Goal: Task Accomplishment & Management: Use online tool/utility

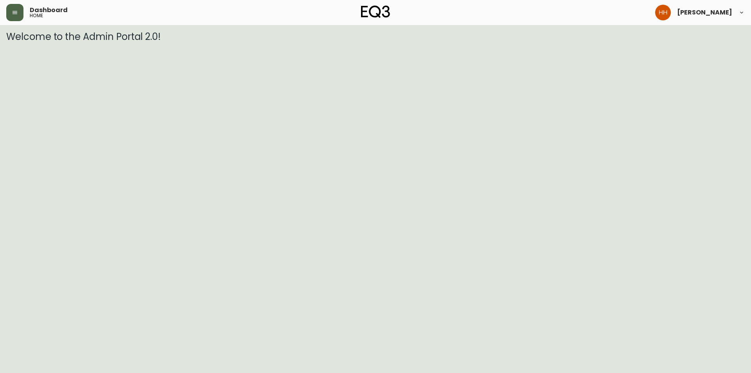
click at [15, 16] on button "button" at bounding box center [14, 12] width 17 height 17
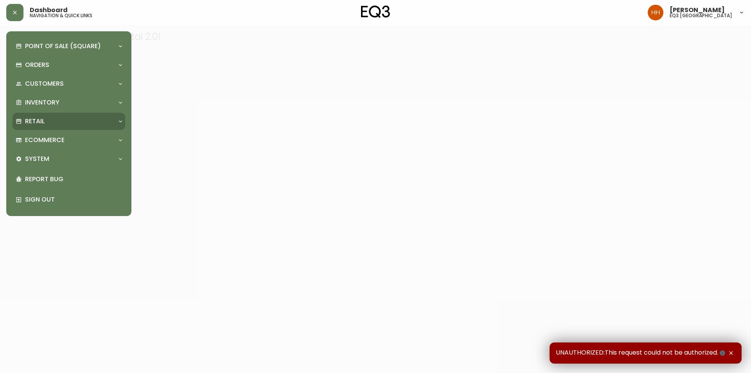
click at [55, 125] on div "Retail" at bounding box center [65, 121] width 99 height 9
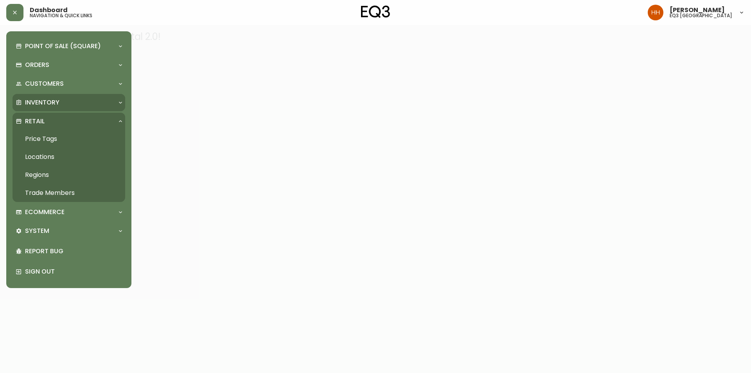
click at [51, 98] on p "Inventory" at bounding box center [42, 102] width 34 height 9
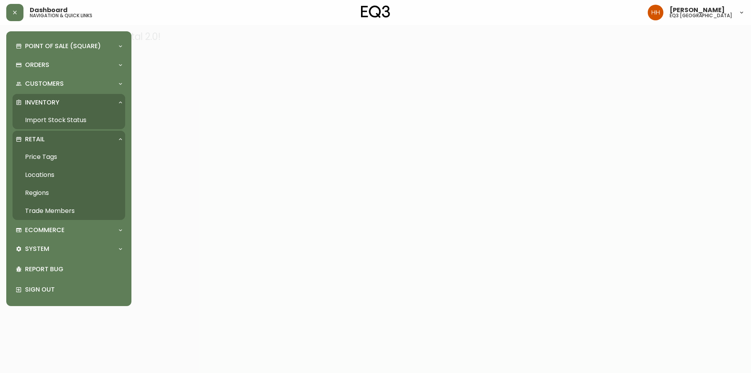
click at [62, 126] on link "Import Stock Status" at bounding box center [69, 120] width 113 height 18
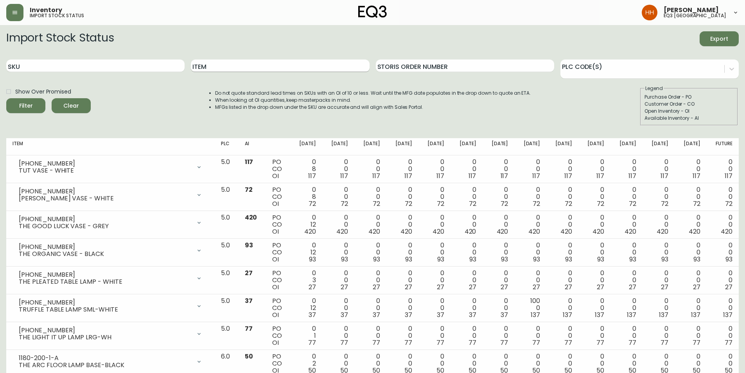
click at [221, 70] on input "Item" at bounding box center [280, 65] width 178 height 13
click at [6, 98] on button "Filter" at bounding box center [25, 105] width 39 height 15
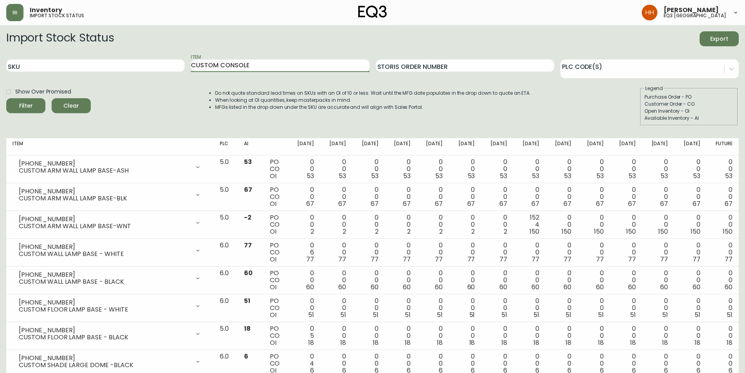
type input "CUSTOM CONSOLE"
click at [6, 98] on button "Filter" at bounding box center [25, 105] width 39 height 15
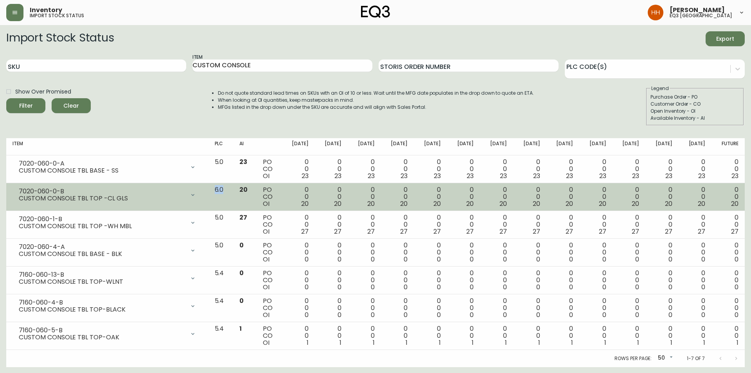
drag, startPoint x: 232, startPoint y: 189, endPoint x: 243, endPoint y: 191, distance: 10.4
click at [233, 191] on td "6.0" at bounding box center [221, 197] width 25 height 28
drag, startPoint x: 240, startPoint y: 191, endPoint x: 221, endPoint y: 190, distance: 19.2
click at [221, 190] on tr "7020-060-0-B CUSTOM CONSOLE TBL TOP -CL GLS Opening Balance 20 ( Aug 13, 2025 )…" at bounding box center [375, 197] width 739 height 28
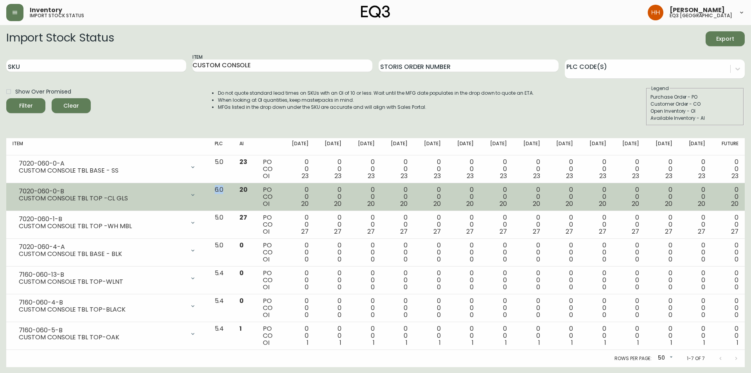
click at [228, 195] on td "6.0" at bounding box center [221, 197] width 25 height 28
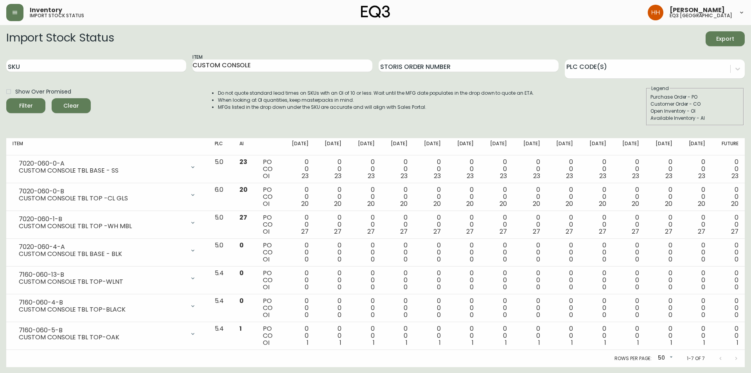
click at [194, 355] on div "Rows per page: 50 50 1-7 of 7" at bounding box center [375, 358] width 739 height 17
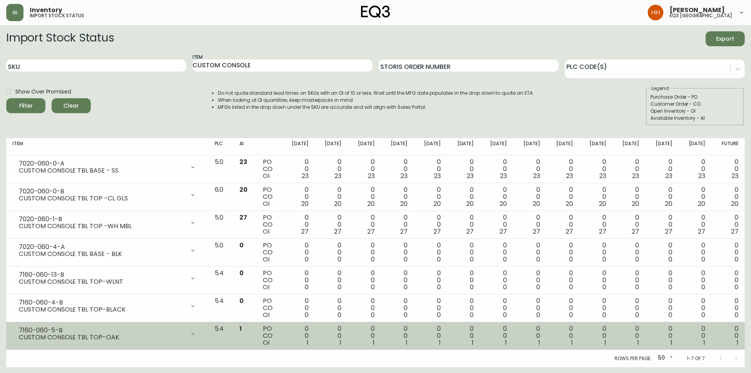
click at [117, 335] on div "CUSTOM CONSOLE TBL TOP-OAK" at bounding box center [102, 337] width 166 height 7
click at [196, 335] on icon at bounding box center [193, 334] width 6 height 6
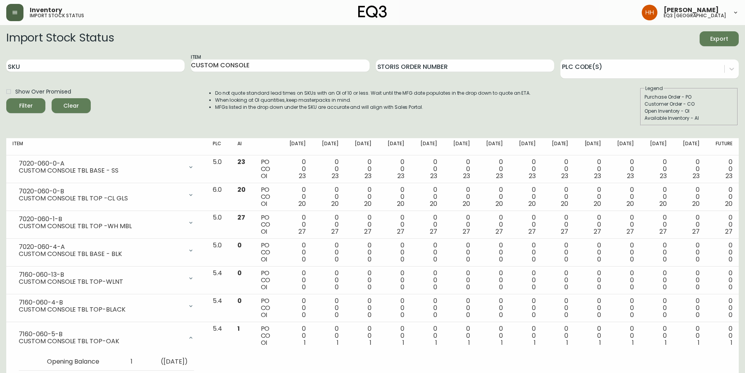
click at [13, 19] on button "button" at bounding box center [14, 12] width 17 height 17
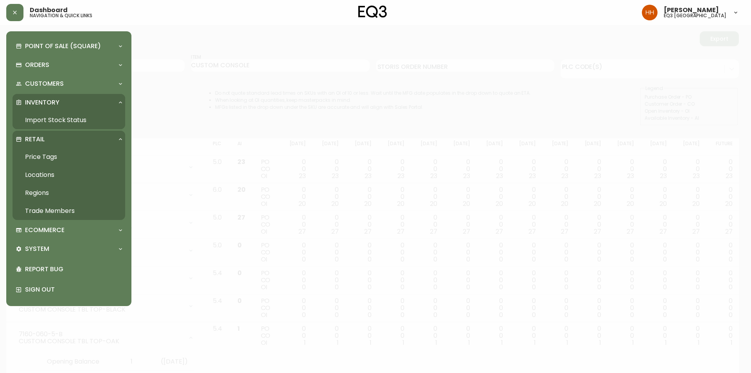
click at [52, 104] on p "Inventory" at bounding box center [42, 102] width 34 height 9
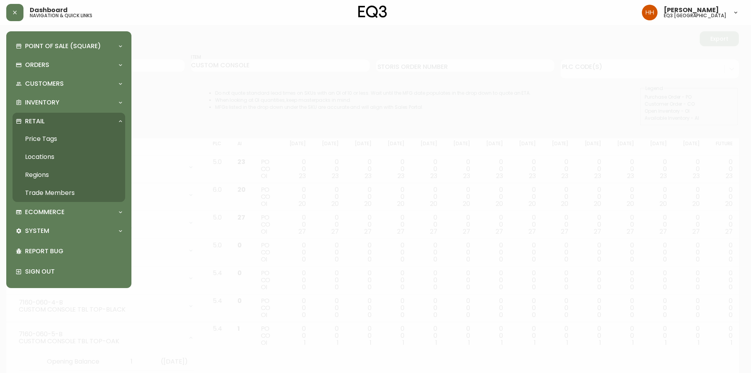
click at [52, 139] on link "Price Tags" at bounding box center [69, 139] width 113 height 18
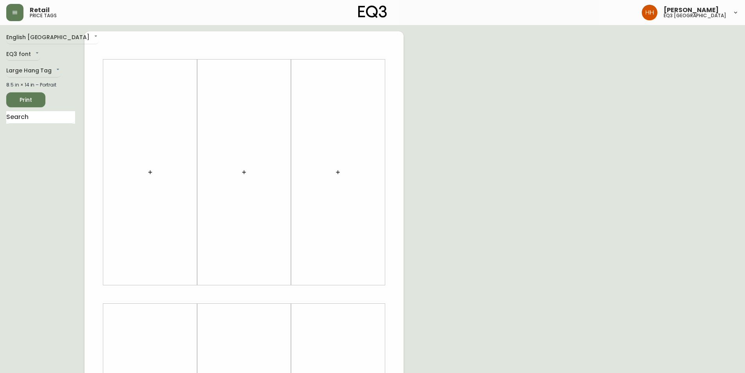
click at [146, 180] on div at bounding box center [150, 172] width 85 height 218
click at [153, 169] on icon "button" at bounding box center [150, 172] width 6 height 6
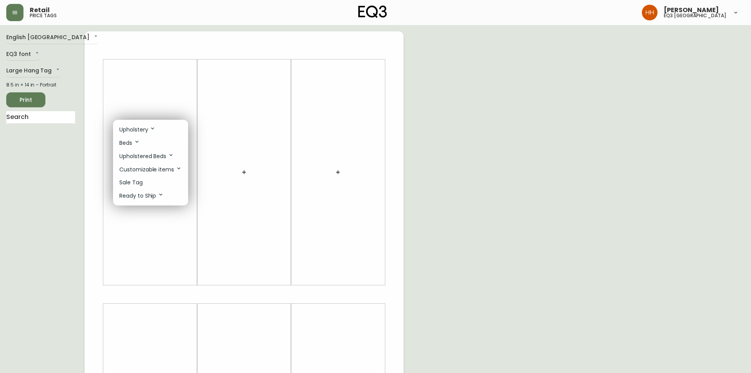
click at [148, 186] on li "Sale Tag" at bounding box center [150, 182] width 75 height 13
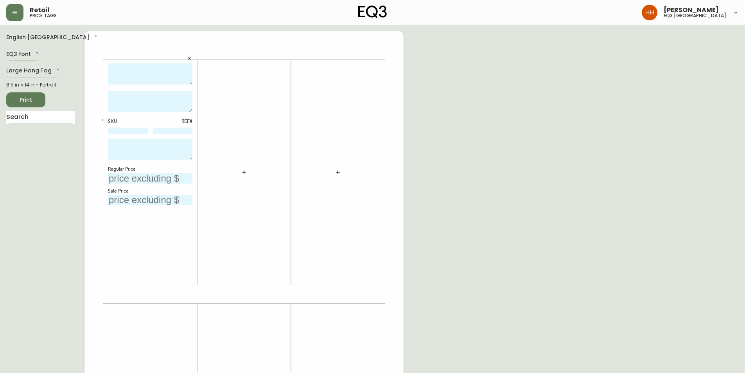
click at [240, 173] on button "button" at bounding box center [244, 172] width 16 height 16
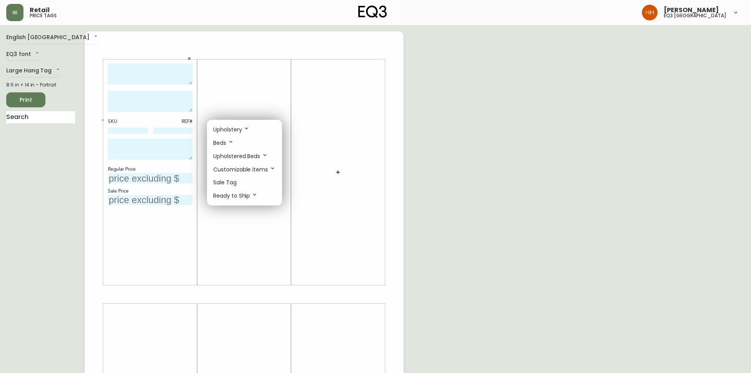
click at [233, 185] on p "Sale Tag" at bounding box center [224, 182] width 23 height 8
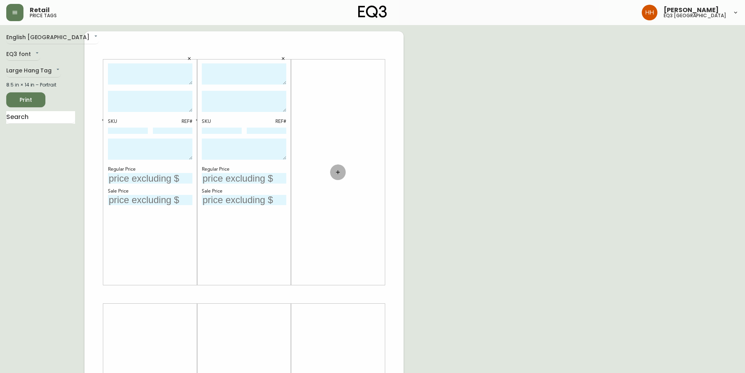
click at [343, 173] on button "button" at bounding box center [338, 172] width 16 height 16
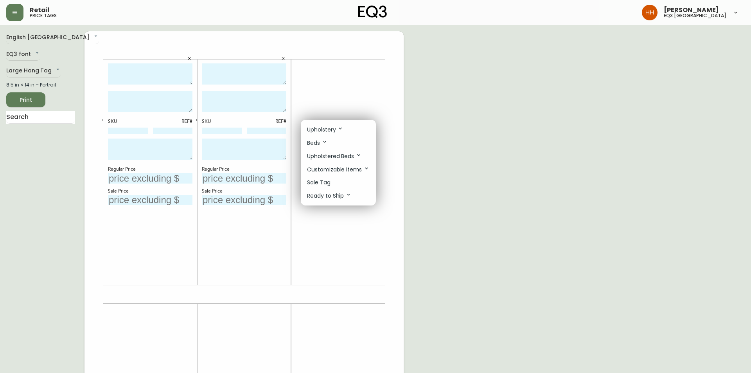
click at [336, 185] on li "Sale Tag" at bounding box center [338, 182] width 75 height 13
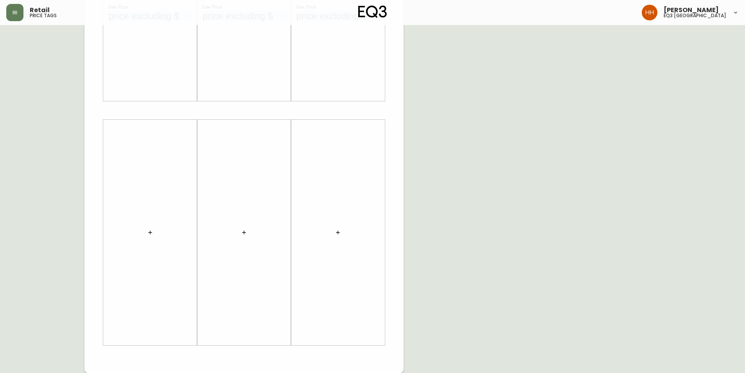
scroll to position [184, 0]
click at [338, 239] on button "button" at bounding box center [338, 232] width 16 height 16
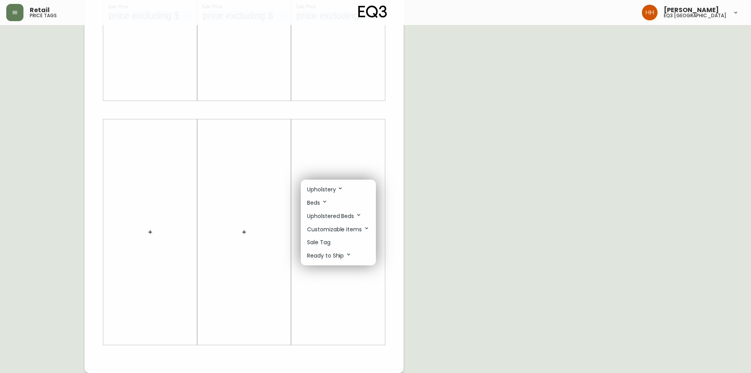
click at [334, 243] on li "Sale Tag" at bounding box center [338, 242] width 75 height 13
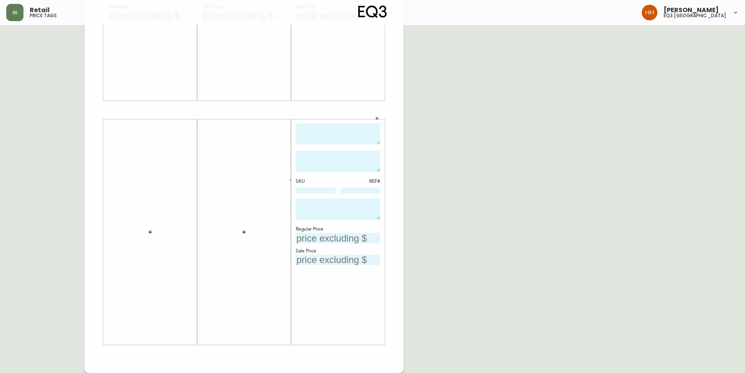
click at [245, 233] on icon "button" at bounding box center [244, 232] width 6 height 6
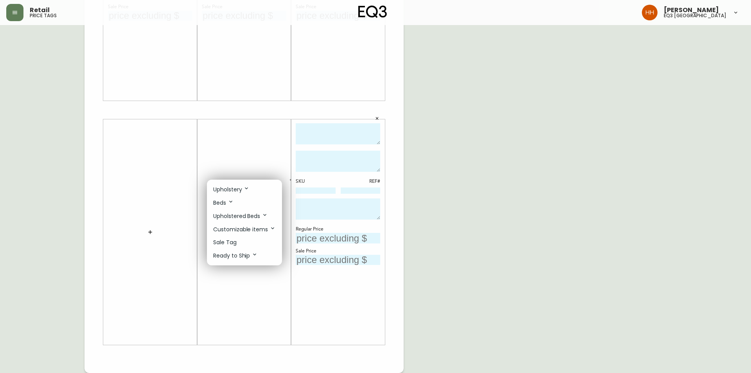
click at [245, 244] on li "Sale Tag" at bounding box center [244, 242] width 75 height 13
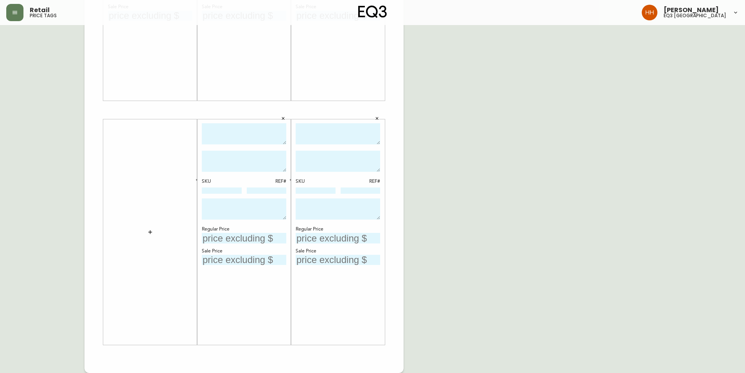
click at [146, 228] on button "button" at bounding box center [150, 232] width 16 height 16
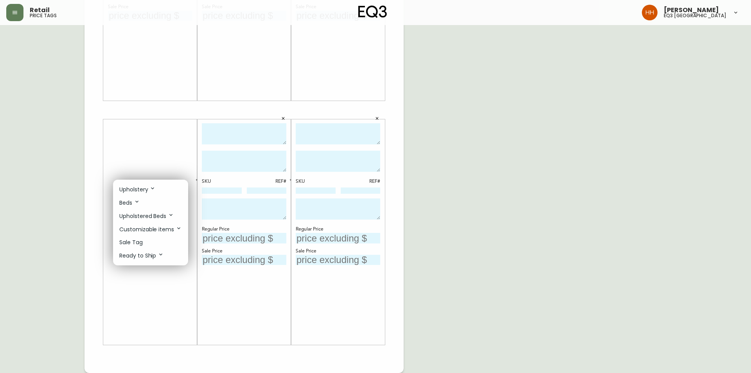
click at [150, 244] on li "Sale Tag" at bounding box center [150, 242] width 75 height 13
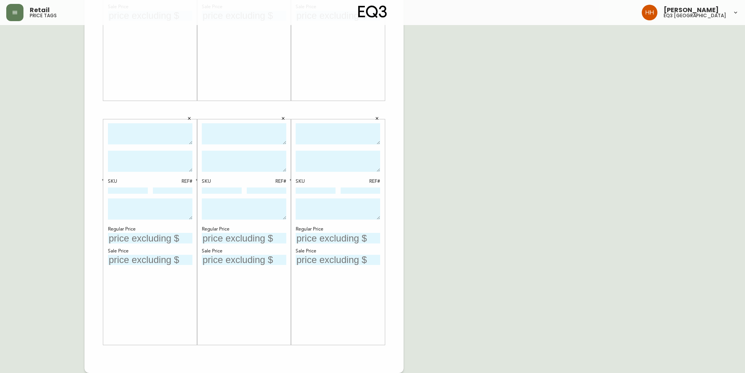
click at [515, 227] on div "English Canada en_CA EQ3 font EQ3 Large Hang Tag large 8.5 in × 14 in – Portrai…" at bounding box center [372, 110] width 733 height 526
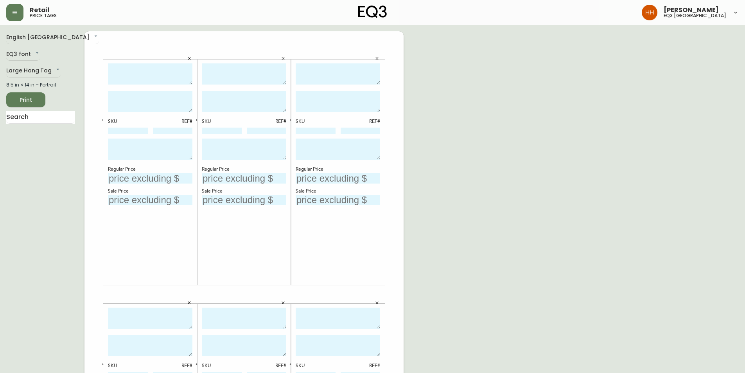
click at [160, 64] on textarea at bounding box center [150, 74] width 85 height 22
type textarea "EGYPTIAN SHEET SET (KING)"
type textarea "AS SHOWN IN GREY"
drag, startPoint x: 169, startPoint y: 156, endPoint x: 77, endPoint y: 139, distance: 94.2
click at [77, 139] on div "English Canada en_CA EQ3 font EQ3 Large Hang Tag large 8.5 in × 14 in – Portrai…" at bounding box center [372, 294] width 733 height 526
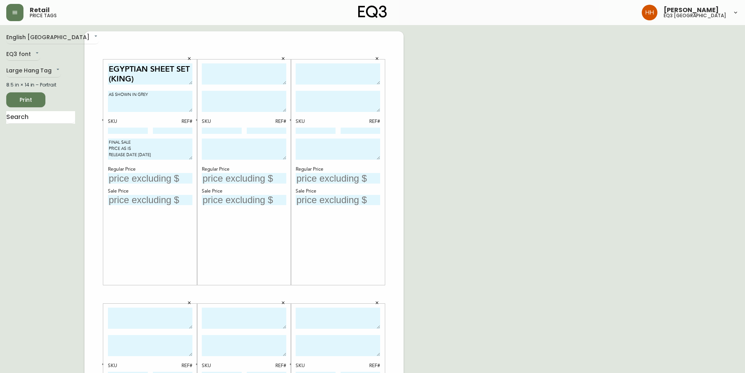
type textarea "FINAL SALE PRICE AS IS RELEASE DATE 08/13/2025"
click at [232, 153] on textarea at bounding box center [244, 149] width 85 height 21
paste textarea "FINAL SALE PRICE AS IS RELEASE DATE 08/13/2025"
type textarea "FINAL SALE PRICE AS IS RELEASE DATE 08/13/2025"
click at [321, 153] on textarea at bounding box center [338, 149] width 85 height 21
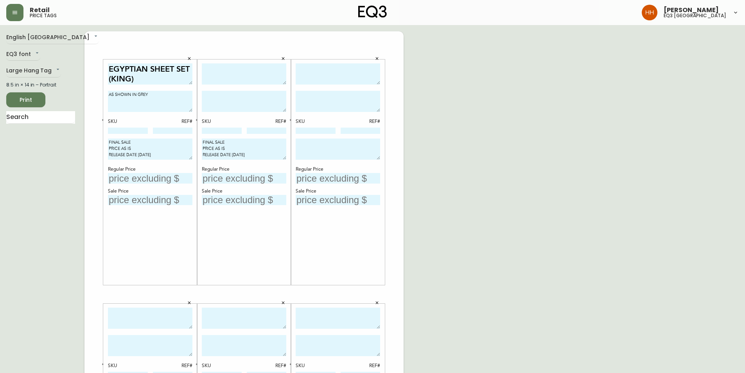
paste textarea "FINAL SALE PRICE AS IS RELEASE DATE 08/13/2025"
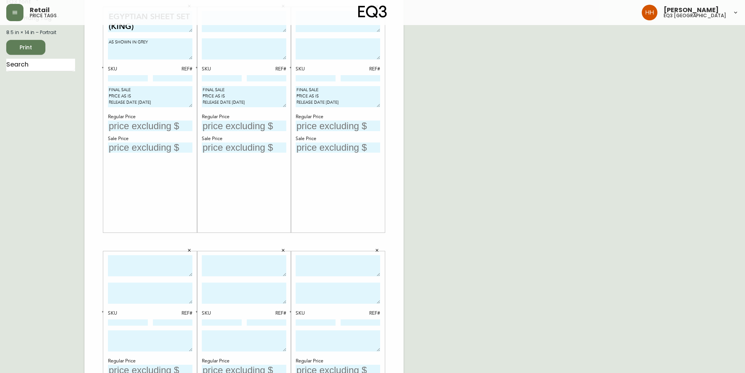
scroll to position [184, 0]
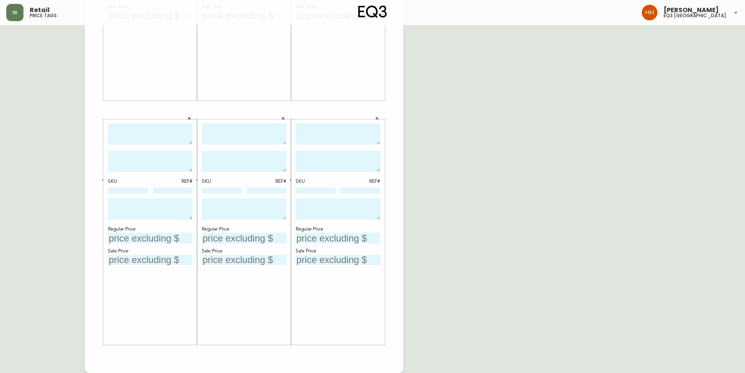
type textarea "FINAL SALE PRICE AS IS RELEASE DATE 08/13/2025"
click at [106, 197] on div "SKU REF# Regular Price Sale Price" at bounding box center [150, 231] width 94 height 225
click at [113, 201] on textarea at bounding box center [150, 208] width 85 height 21
paste textarea "FINAL SALE PRICE AS IS RELEASE DATE 08/13/2025"
type textarea "FINAL SALE PRICE AS IS RELEASE DATE 08/13/2025"
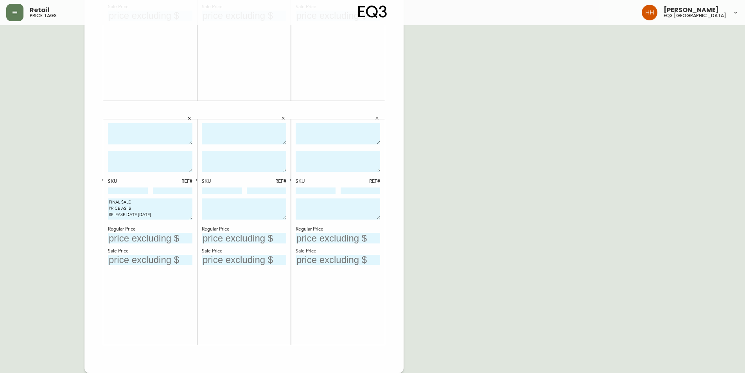
click at [220, 209] on textarea at bounding box center [244, 208] width 85 height 21
paste textarea "FINAL SALE PRICE AS IS RELEASE DATE 08/13/2025"
type textarea "FINAL SALE PRICE AS IS RELEASE DATE 08/13/2025"
click at [301, 210] on textarea at bounding box center [338, 208] width 85 height 21
paste textarea "FINAL SALE PRICE AS IS RELEASE DATE 08/13/2025"
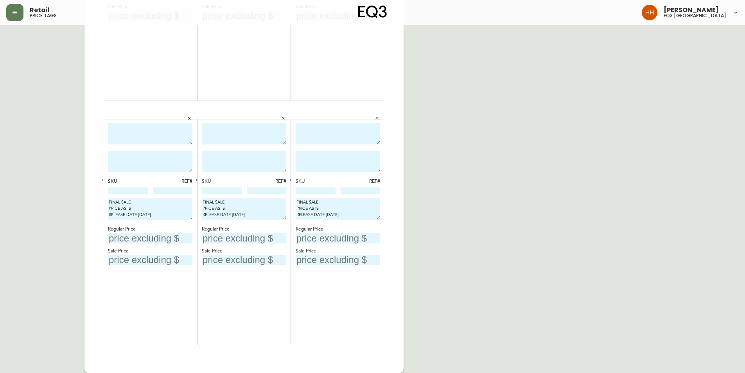
type textarea "FINAL SALE PRICE AS IS RELEASE DATE 08/13/2025"
click at [471, 308] on div "English Canada en_CA EQ3 font EQ3 Large Hang Tag large 8.5 in × 14 in – Portrai…" at bounding box center [372, 110] width 733 height 526
click at [460, 218] on div "English Canada en_CA EQ3 font EQ3 Large Hang Tag large 8.5 in × 14 in – Portrai…" at bounding box center [372, 110] width 733 height 526
click at [426, 315] on div "English Canada en_CA EQ3 font EQ3 Large Hang Tag large 8.5 in × 14 in – Portrai…" at bounding box center [372, 110] width 733 height 526
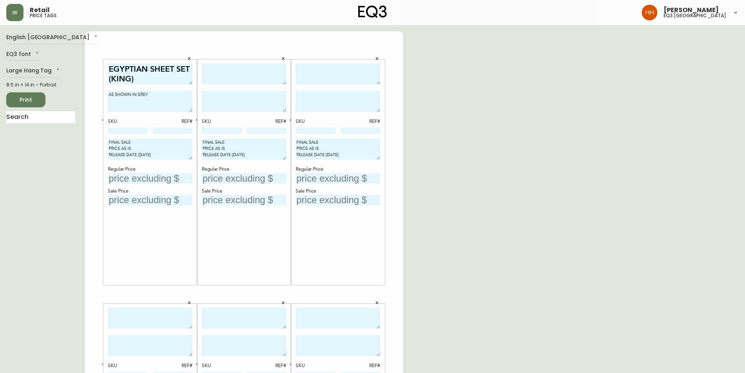
click at [266, 72] on textarea at bounding box center [244, 74] width 85 height 22
type textarea "OXBOW DUVET SET (KING)"
type textarea "AS SHOWN IN GREY"
click at [275, 57] on div "OXBOW DUVET SET (KING) AS SHOWN IN GREY SKU REF# FINAL SALE PRICE AS IS RELEASE…" at bounding box center [244, 172] width 94 height 244
click at [338, 76] on textarea at bounding box center [338, 74] width 85 height 22
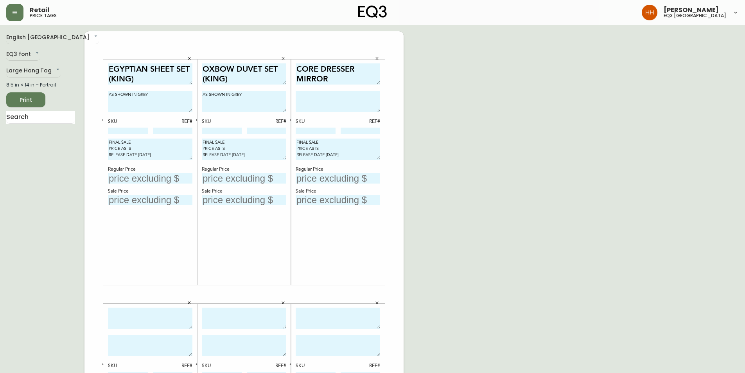
type textarea "CORE DRESSER MIRROR"
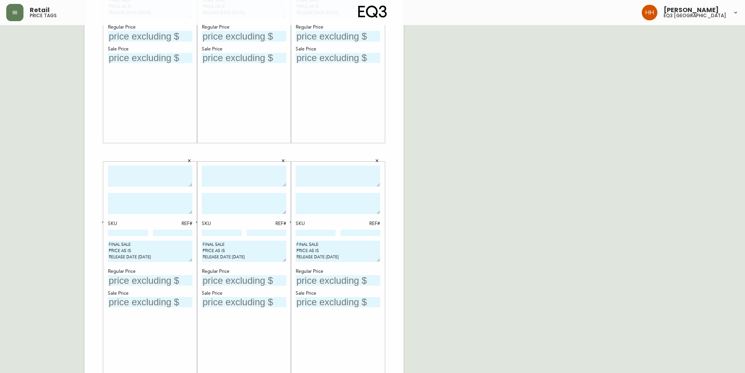
scroll to position [184, 0]
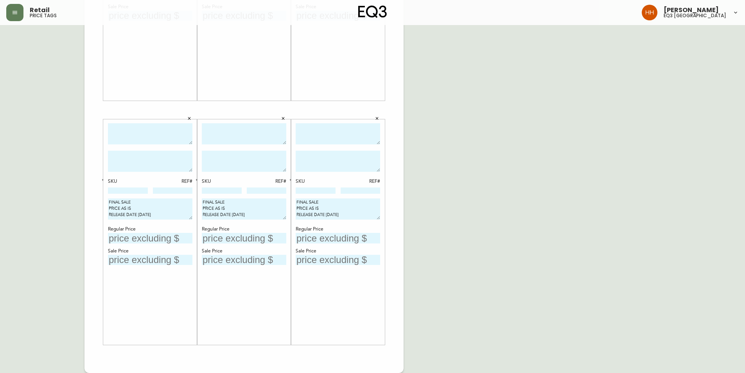
type textarea "AS SHOWN IN WALNUT"
click at [133, 141] on textarea at bounding box center [150, 134] width 85 height 22
type textarea "STAK CONTAINER"
type textarea "AS SHOWN IN BLUE"
click at [281, 122] on button "button" at bounding box center [283, 119] width 12 height 12
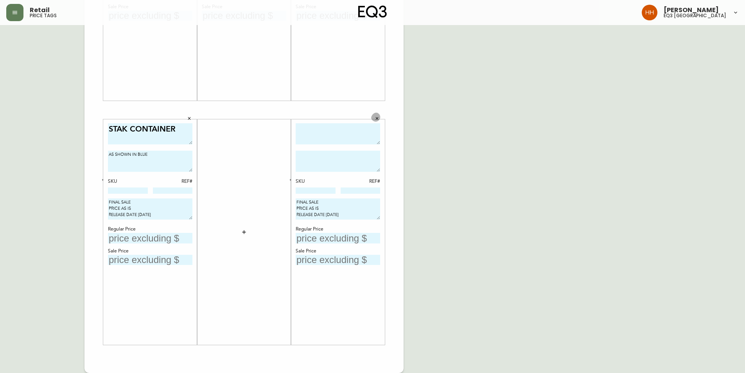
click at [378, 119] on icon "button" at bounding box center [377, 118] width 5 height 5
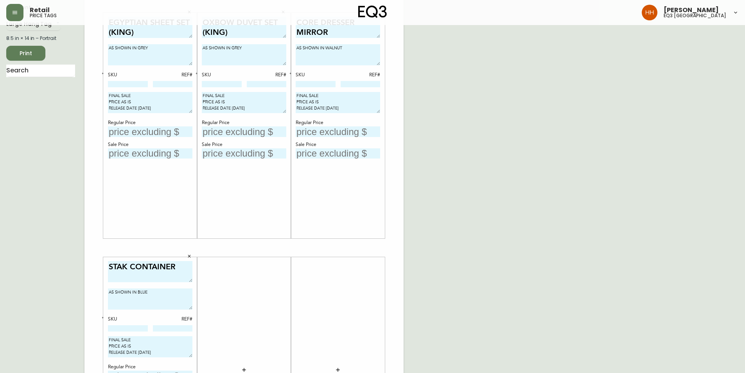
scroll to position [0, 0]
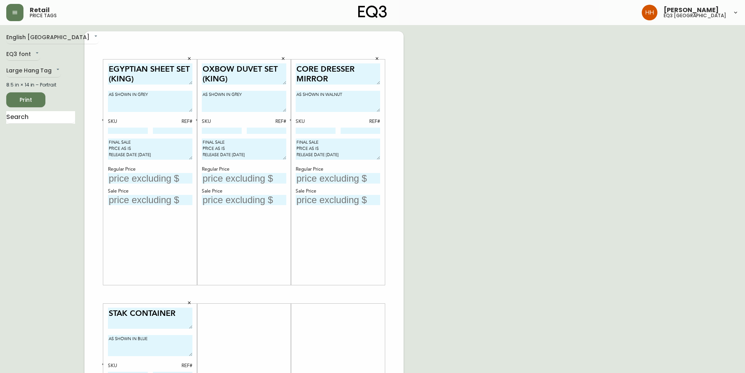
click at [48, 124] on div at bounding box center [40, 122] width 69 height 23
drag, startPoint x: 47, startPoint y: 121, endPoint x: 43, endPoint y: 119, distance: 4.2
click at [47, 121] on input "text" at bounding box center [40, 117] width 69 height 13
type input "RUBIX"
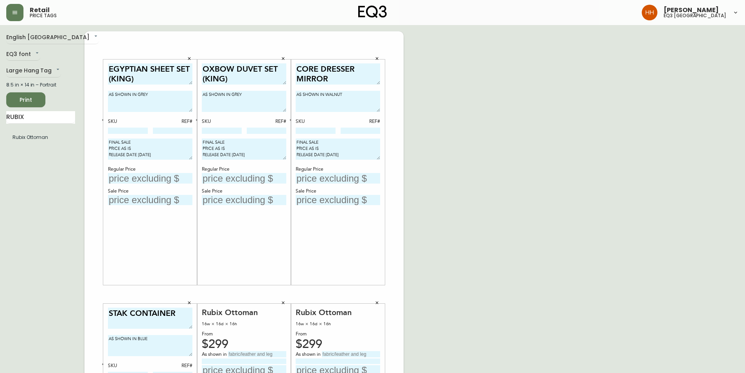
click at [245, 240] on div "OXBOW DUVET SET (KING) AS SHOWN IN GREY SKU REF# FINAL SALE PRICE AS IS RELEASE…" at bounding box center [244, 172] width 85 height 218
drag, startPoint x: 145, startPoint y: 176, endPoint x: 141, endPoint y: 176, distance: 4.0
click at [142, 177] on input "text" at bounding box center [150, 178] width 85 height 11
type input "$179"
type input "$18"
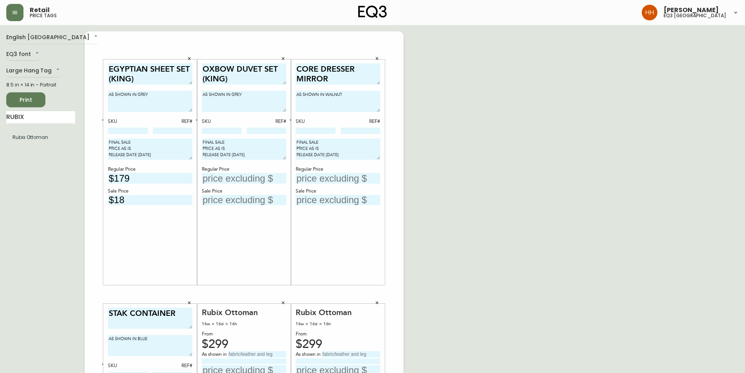
click at [228, 166] on div "Regular Price" at bounding box center [244, 169] width 85 height 7
click at [232, 174] on input "text" at bounding box center [244, 178] width 85 height 11
type input "$179"
type input "$18"
click at [251, 259] on div "OXBOW DUVET SET (KING) AS SHOWN IN GREY SKU REF# FINAL SALE PRICE AS IS RELEASE…" at bounding box center [244, 172] width 85 height 218
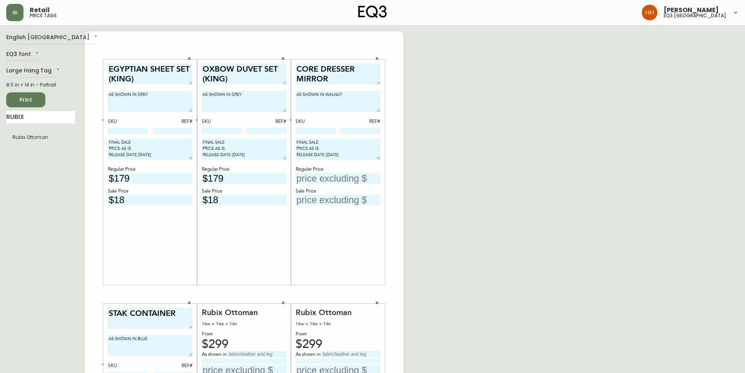
click at [411, 293] on div "English Canada en_CA EQ3 font EQ3 Large Hang Tag large 8.5 in × 14 in – Portrai…" at bounding box center [372, 294] width 733 height 526
click at [339, 243] on div "CORE DRESSER MIRROR AS SHOWN IN WALNUT SKU REF# FINAL SALE PRICE AS IS RELEASE …" at bounding box center [338, 172] width 85 height 218
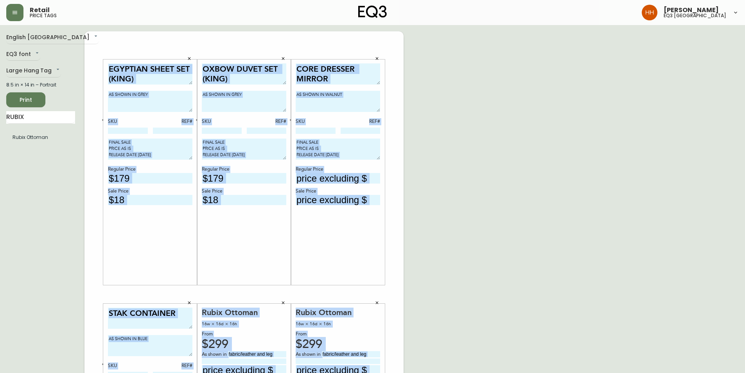
drag, startPoint x: 86, startPoint y: 41, endPoint x: 576, endPoint y: 232, distance: 525.7
click at [582, 231] on div "English Canada en_CA EQ3 font EQ3 Large Hang Tag large 8.5 in × 14 in – Portrai…" at bounding box center [372, 294] width 733 height 526
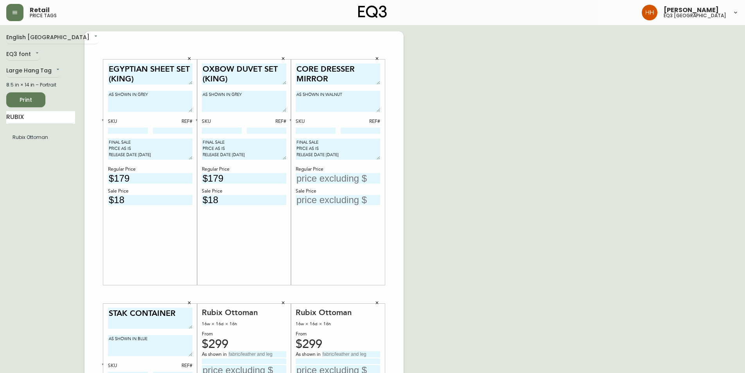
click at [473, 277] on div "English Canada en_CA EQ3 font EQ3 Large Hang Tag large 8.5 in × 14 in – Portrai…" at bounding box center [372, 294] width 733 height 526
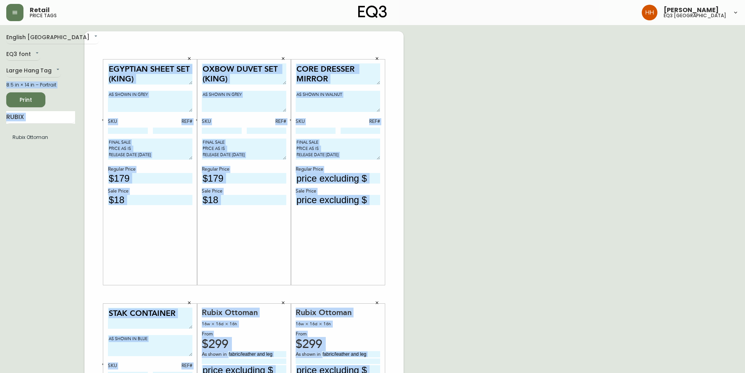
drag, startPoint x: 443, startPoint y: 295, endPoint x: 57, endPoint y: 44, distance: 460.5
click at [56, 41] on div "English Canada en_CA EQ3 font EQ3 Large Hang Tag large 8.5 in × 14 in – Portrai…" at bounding box center [372, 294] width 733 height 526
click at [88, 41] on div "EGYPTIAN SHEET SET (KING) AS SHOWN IN GREY SKU REF# FINAL SALE PRICE AS IS RELE…" at bounding box center [244, 294] width 319 height 526
drag, startPoint x: 90, startPoint y: 36, endPoint x: 434, endPoint y: 322, distance: 447.5
click at [433, 322] on div "English Canada en_CA EQ3 font EQ3 Large Hang Tag large 8.5 in × 14 in – Portrai…" at bounding box center [372, 294] width 733 height 526
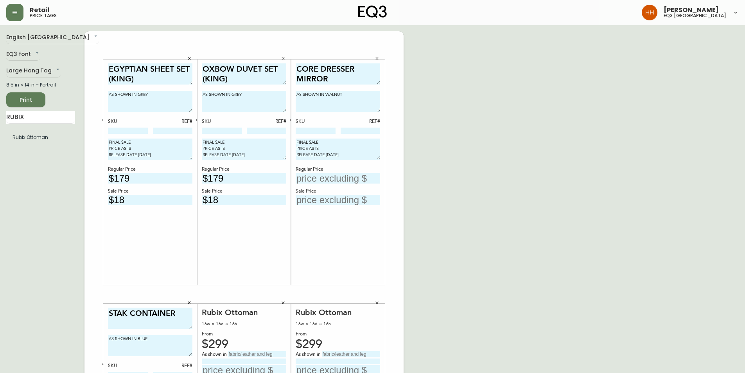
click at [458, 311] on div "English Canada en_CA EQ3 font EQ3 Large Hang Tag large 8.5 in × 14 in – Portrai…" at bounding box center [372, 294] width 733 height 526
click at [308, 130] on input at bounding box center [316, 131] width 40 height 6
paste input "6020-401-13"
type input "6020-401-13"
click at [117, 133] on input at bounding box center [128, 131] width 40 height 6
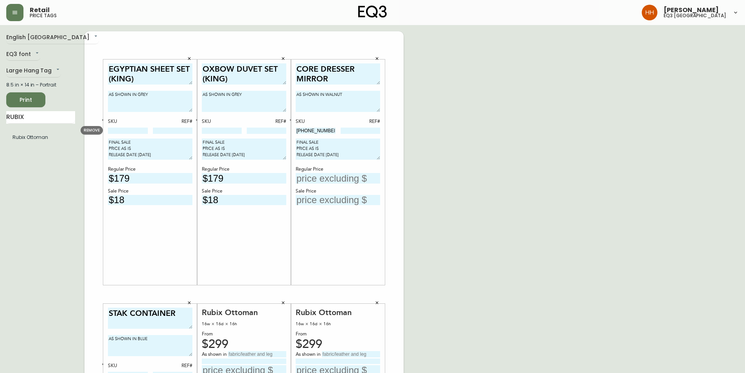
paste input "3170-497-7"
type input "3170-497-7"
click at [225, 128] on input at bounding box center [222, 131] width 40 height 6
paste input "3170-479-5"
type input "3170-479-5"
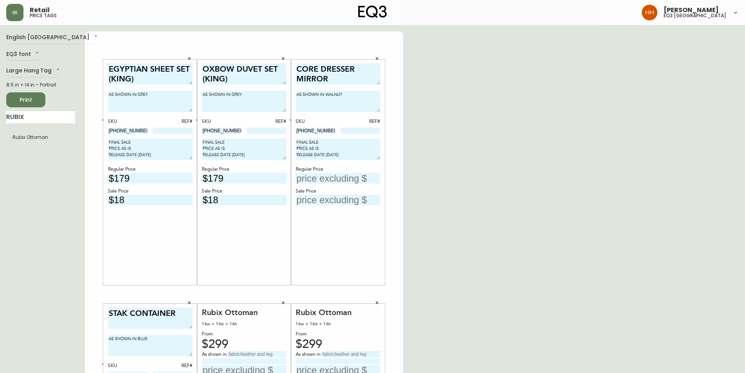
drag, startPoint x: 491, startPoint y: 247, endPoint x: 498, endPoint y: 249, distance: 7.2
click at [494, 248] on div "English Canada en_CA EQ3 font EQ3 Large Hang Tag large 8.5 in × 14 in – Portrai…" at bounding box center [372, 294] width 733 height 526
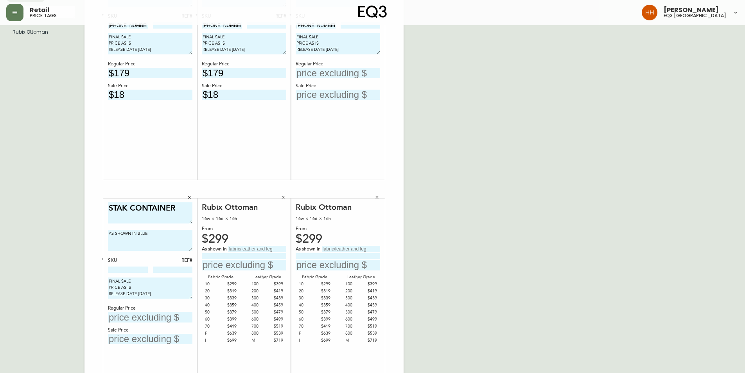
scroll to position [117, 0]
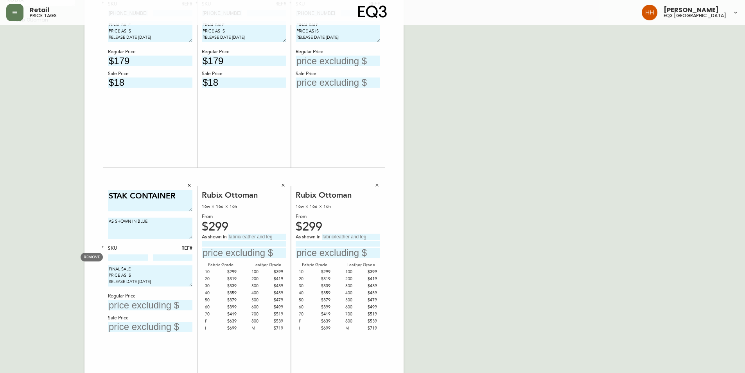
click at [123, 257] on input at bounding box center [128, 257] width 40 height 6
paste input "3110-637-6"
type input "3110-637-6"
click at [634, 268] on div "English Canada en_CA EQ3 font EQ3 Large Hang Tag large 8.5 in × 14 in – Portrai…" at bounding box center [372, 177] width 733 height 526
click at [250, 237] on input "text" at bounding box center [257, 237] width 58 height 6
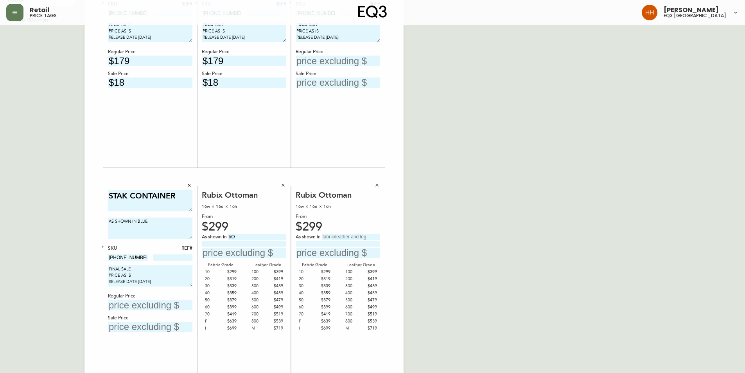
type input "b"
type input "Boucle Cream"
type input "Grade 70 Fabric"
type input "$3"
type input "$419"
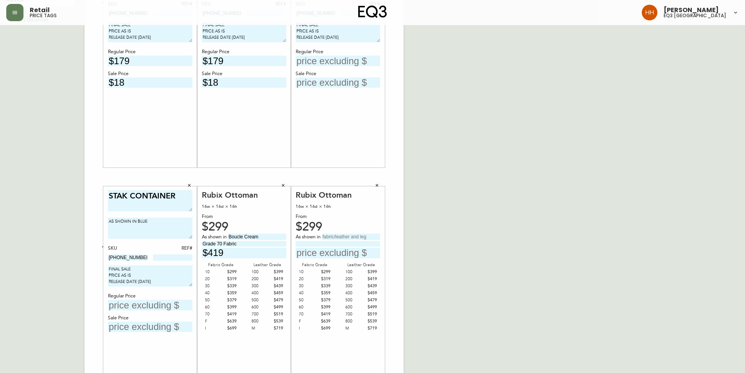
click at [337, 235] on input "text" at bounding box center [351, 237] width 58 height 6
type input "Boucle Cream"
type input "Grade 70 Fabric"
type input "$419"
drag, startPoint x: 483, startPoint y: 342, endPoint x: 484, endPoint y: 346, distance: 4.1
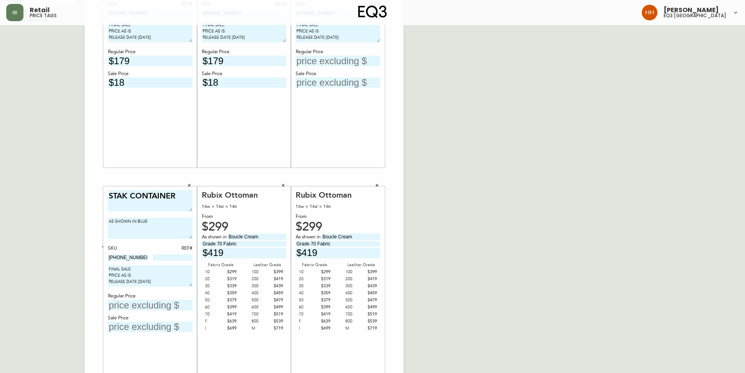
click at [482, 346] on div "English Canada en_CA EQ3 font EQ3 Large Hang Tag large 8.5 in × 14 in – Portrai…" at bounding box center [372, 177] width 733 height 526
click at [485, 138] on div "English Canada en_CA EQ3 font EQ3 Large Hang Tag large 8.5 in × 14 in – Portrai…" at bounding box center [372, 177] width 733 height 526
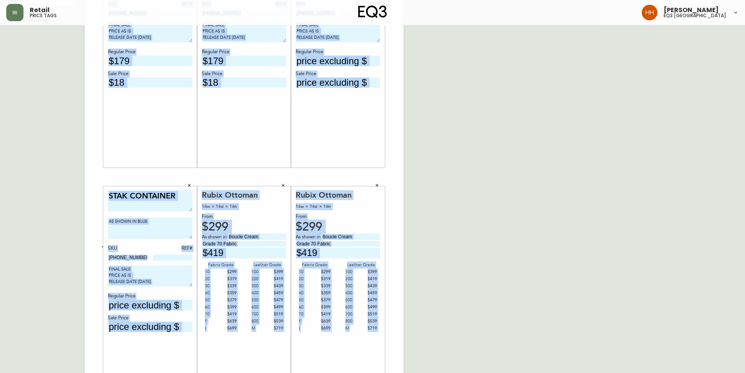
drag, startPoint x: 430, startPoint y: 221, endPoint x: 15, endPoint y: 137, distance: 423.7
click at [15, 137] on div "English Canada en_CA EQ3 font EQ3 Large Hang Tag large 8.5 in × 14 in – Portrai…" at bounding box center [372, 177] width 733 height 526
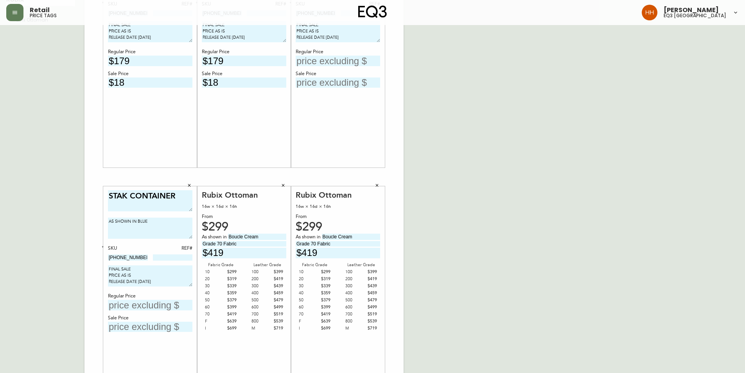
click at [6, 126] on main "English Canada en_CA EQ3 font EQ3 Large Hang Tag large 8.5 in × 14 in – Portrai…" at bounding box center [372, 174] width 745 height 532
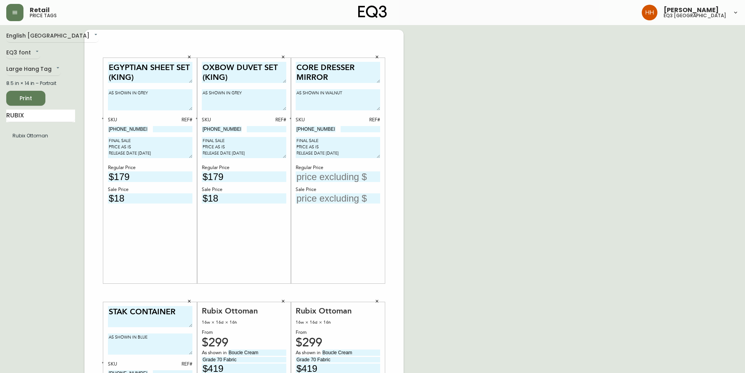
scroll to position [0, 0]
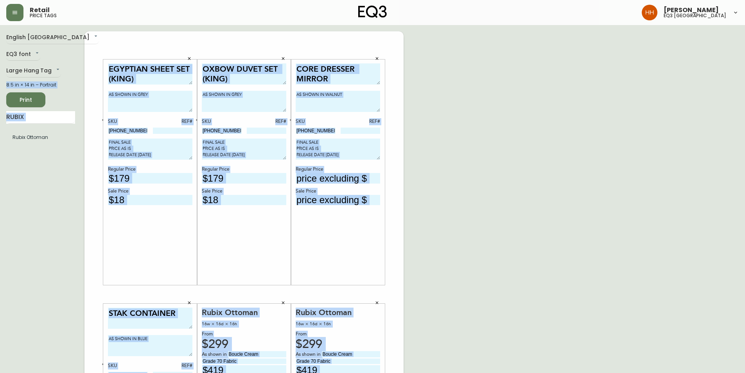
drag, startPoint x: 82, startPoint y: 40, endPoint x: 439, endPoint y: 311, distance: 447.7
click at [439, 311] on div "English Canada en_CA EQ3 font EQ3 Large Hang Tag large 8.5 in × 14 in – Portrai…" at bounding box center [372, 294] width 733 height 526
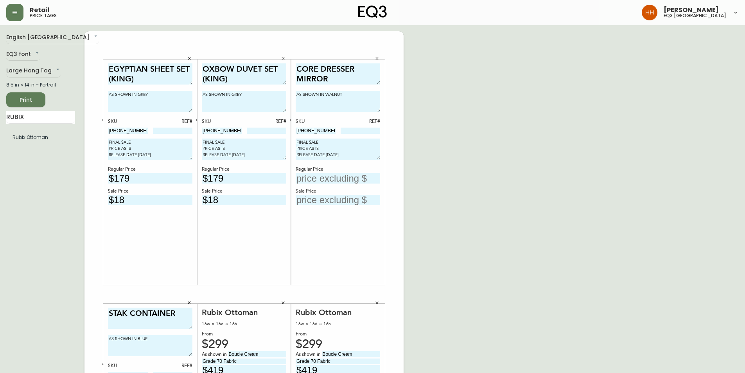
click at [439, 311] on div "English Canada en_CA EQ3 font EQ3 Large Hang Tag large 8.5 in × 14 in – Portrai…" at bounding box center [372, 294] width 733 height 526
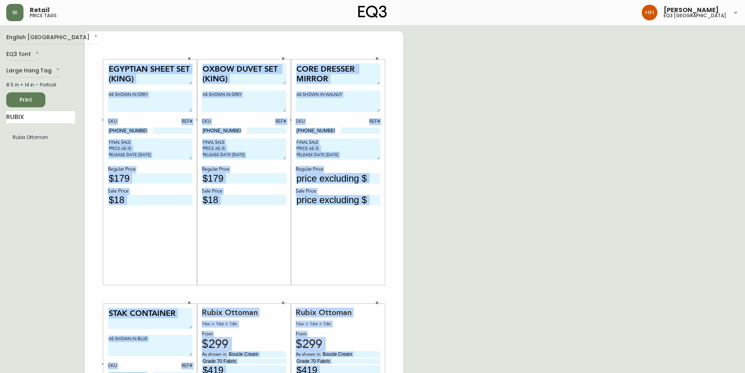
drag, startPoint x: 442, startPoint y: 347, endPoint x: 103, endPoint y: 75, distance: 435.0
click at [103, 75] on div "English Canada en_CA EQ3 font EQ3 Large Hang Tag large 8.5 in × 14 in – Portrai…" at bounding box center [372, 294] width 733 height 526
click at [95, 44] on div "EGYPTIAN SHEET SET (KING) AS SHOWN IN GREY SKU REF# 3170-497-7 FINAL SALE PRICE…" at bounding box center [244, 294] width 319 height 526
click at [99, 41] on div "EGYPTIAN SHEET SET (KING) AS SHOWN IN GREY SKU REF# 3170-497-7 FINAL SALE PRICE…" at bounding box center [244, 294] width 319 height 526
click at [108, 61] on div "EGYPTIAN SHEET SET (KING) AS SHOWN IN GREY SKU REF# 3170-497-7 FINAL SALE PRICE…" at bounding box center [150, 171] width 94 height 225
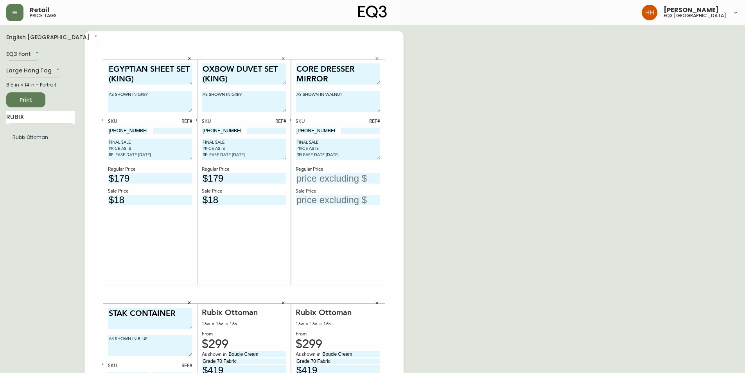
click at [363, 133] on input at bounding box center [361, 131] width 40 height 6
click at [464, 161] on div "English Canada en_CA EQ3 font EQ3 Large Hang Tag large 8.5 in × 14 in – Portrai…" at bounding box center [372, 294] width 733 height 526
drag, startPoint x: 137, startPoint y: 129, endPoint x: 63, endPoint y: 130, distance: 74.7
click at [63, 129] on div "English Canada en_CA EQ3 font EQ3 Large Hang Tag large 8.5 in × 14 in – Portrai…" at bounding box center [372, 294] width 733 height 526
click at [164, 131] on input at bounding box center [173, 131] width 40 height 6
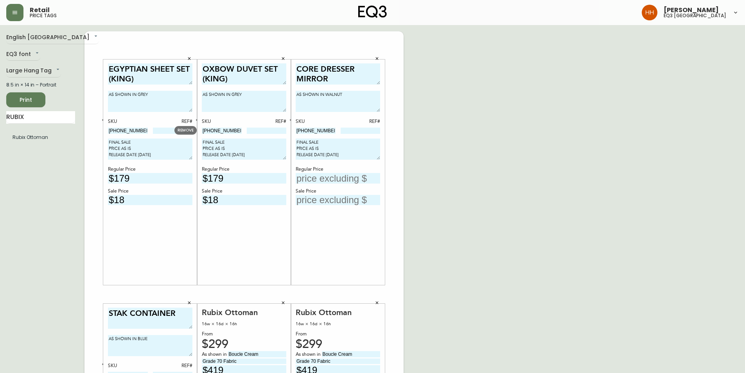
type input "392"
drag, startPoint x: 236, startPoint y: 130, endPoint x: 133, endPoint y: 137, distance: 103.5
click at [137, 136] on div "EGYPTIAN SHEET SET (KING) AS SHOWN IN GREY SKU REF# 3170-497-7 392 FINAL SALE P…" at bounding box center [244, 294] width 319 height 526
click at [261, 131] on input at bounding box center [267, 131] width 40 height 6
type input "567"
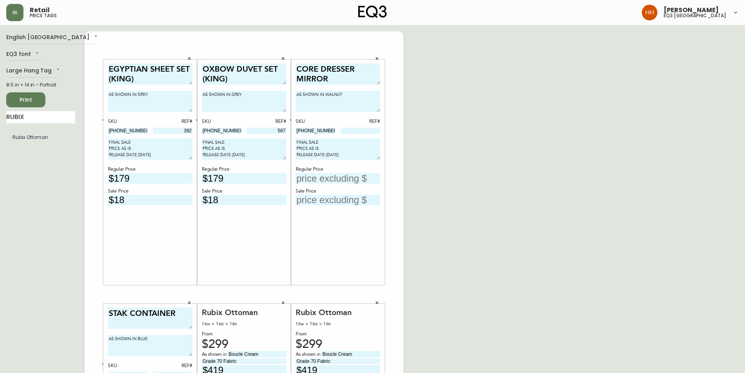
drag, startPoint x: 323, startPoint y: 130, endPoint x: 270, endPoint y: 121, distance: 54.0
click at [268, 121] on div "EGYPTIAN SHEET SET (KING) AS SHOWN IN GREY SKU REF# 3170-497-7 392 FINAL SALE P…" at bounding box center [244, 294] width 319 height 526
click at [364, 128] on input at bounding box center [361, 131] width 40 height 6
type input "161"
click at [411, 259] on div "English Canada en_CA EQ3 font EQ3 Large Hang Tag large 8.5 in × 14 in – Portrai…" at bounding box center [372, 294] width 733 height 526
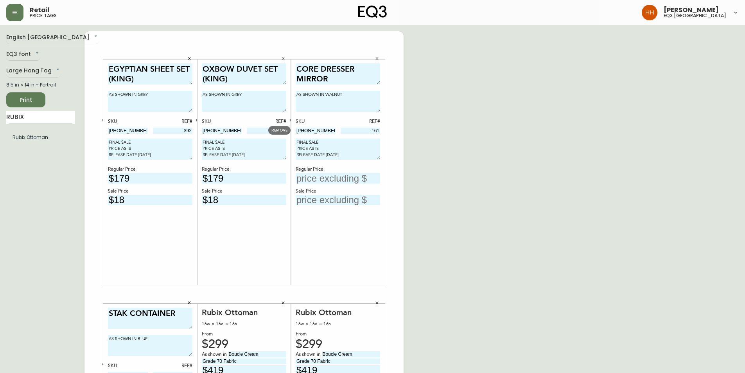
drag, startPoint x: 326, startPoint y: 129, endPoint x: 142, endPoint y: 133, distance: 183.5
click at [141, 131] on div "EGYPTIAN SHEET SET (KING) AS SHOWN IN GREY SKU REF# 3170-497-7 392 FINAL SALE P…" at bounding box center [244, 294] width 319 height 526
click at [318, 180] on input "text" at bounding box center [338, 178] width 85 height 11
click at [325, 205] on div "CORE DRESSER MIRROR AS SHOWN IN WALNUT SKU REF# 6020-401-13 161 FINAL SALE PRIC…" at bounding box center [338, 172] width 85 height 218
click at [324, 202] on input "text" at bounding box center [338, 200] width 85 height 11
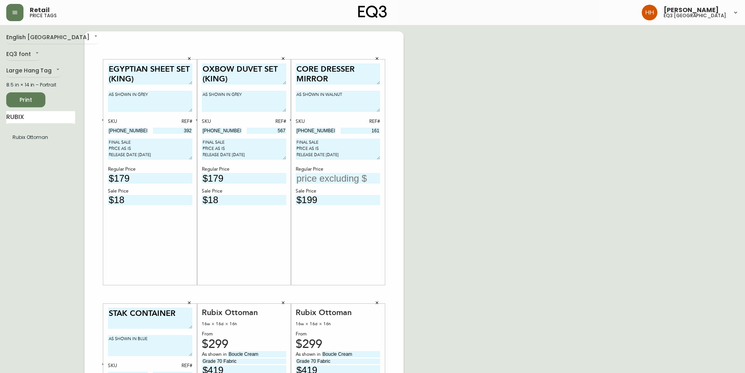
type input "$199"
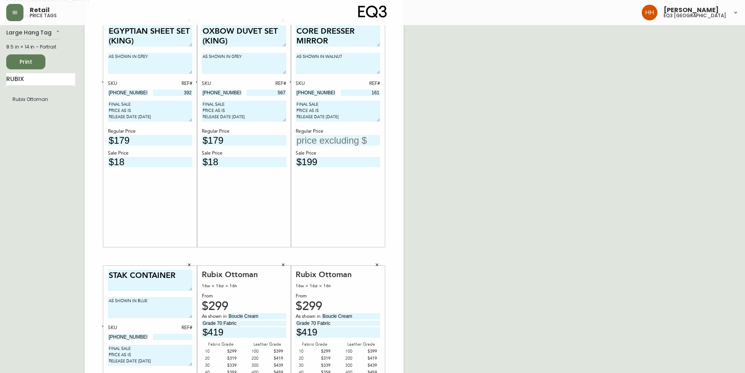
scroll to position [78, 0]
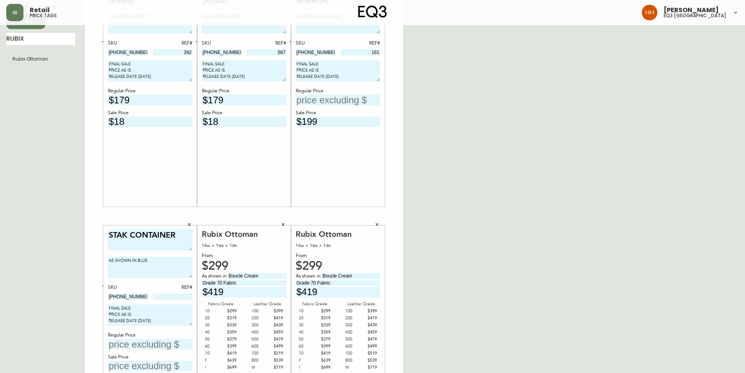
click at [139, 343] on input "text" at bounding box center [150, 344] width 85 height 11
type input "$25"
click at [327, 99] on input "text" at bounding box center [338, 100] width 85 height 11
type input "$499"
click at [620, 239] on div "English Canada en_CA EQ3 font EQ3 Large Hang Tag large 8.5 in × 14 in – Portrai…" at bounding box center [372, 216] width 733 height 526
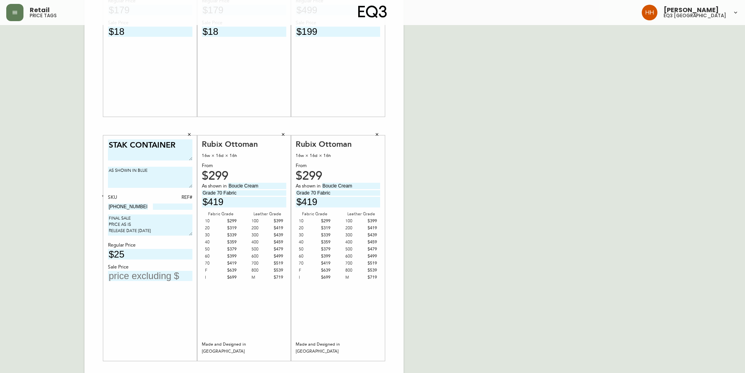
scroll to position [184, 0]
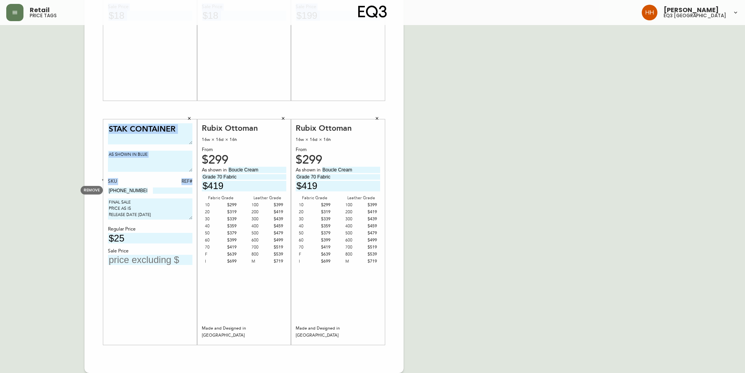
drag, startPoint x: 132, startPoint y: 194, endPoint x: 50, endPoint y: 199, distance: 82.3
click at [42, 196] on div "English Canada en_CA EQ3 font EQ3 Large Hang Tag large 8.5 in × 14 in – Portrai…" at bounding box center [372, 110] width 733 height 526
click at [131, 191] on input "3110-637-6" at bounding box center [128, 190] width 40 height 6
click at [134, 191] on input "3110-637-6" at bounding box center [128, 190] width 40 height 6
drag, startPoint x: 137, startPoint y: 191, endPoint x: 82, endPoint y: 195, distance: 55.7
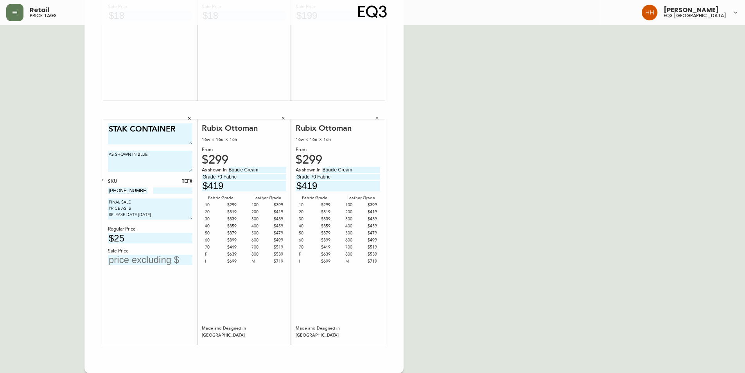
click at [82, 195] on div "English Canada en_CA EQ3 font EQ3 Large Hang Tag large 8.5 in × 14 in – Portrai…" at bounding box center [372, 110] width 733 height 526
click at [136, 260] on input "text" at bounding box center [150, 260] width 85 height 11
type input "$15"
click at [317, 306] on div "Rubix Ottoman 16w × 16d × 16h From $299 As shown in Boucle Cream Grade 70 Fabri…" at bounding box center [338, 232] width 85 height 218
click at [173, 189] on input at bounding box center [173, 190] width 40 height 6
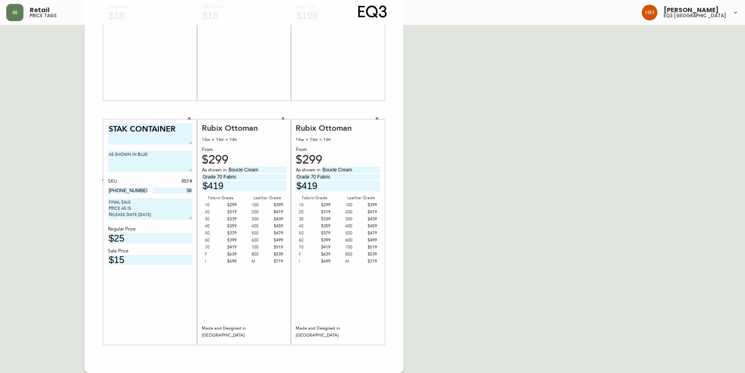
type input "38"
click at [246, 301] on div "Rubix Ottoman 16w × 16d × 16h From $299 As shown in Boucle Cream Grade 70 Fabri…" at bounding box center [244, 232] width 85 height 218
click at [526, 278] on div "English Canada en_CA EQ3 font EQ3 Large Hang Tag large 8.5 in × 14 in – Portrai…" at bounding box center [372, 110] width 733 height 526
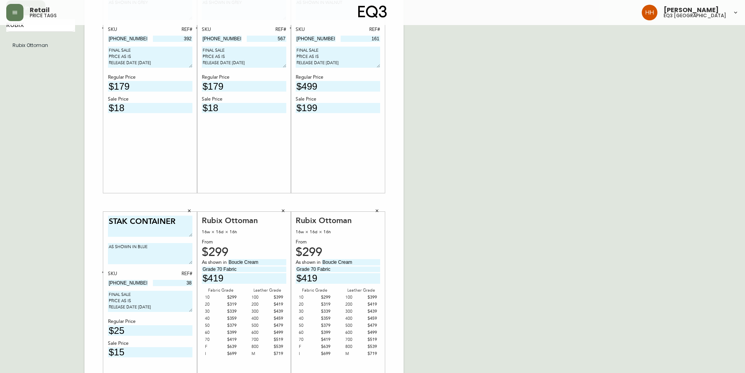
scroll to position [0, 0]
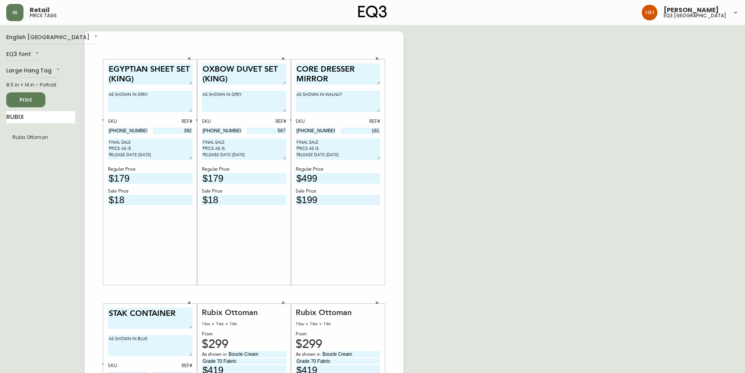
click at [26, 102] on span "Print" at bounding box center [26, 100] width 27 height 10
click at [482, 222] on div "English Canada en_CA EQ3 font EQ3 Large Hang Tag large 8.5 in × 14 in – Portrai…" at bounding box center [372, 294] width 733 height 526
click at [377, 305] on icon "button" at bounding box center [377, 302] width 5 height 5
click at [284, 302] on icon "button" at bounding box center [283, 302] width 3 height 3
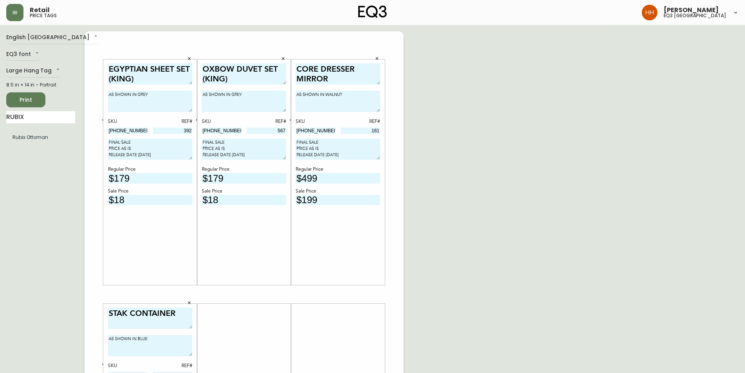
click at [191, 302] on icon "button" at bounding box center [189, 302] width 5 height 5
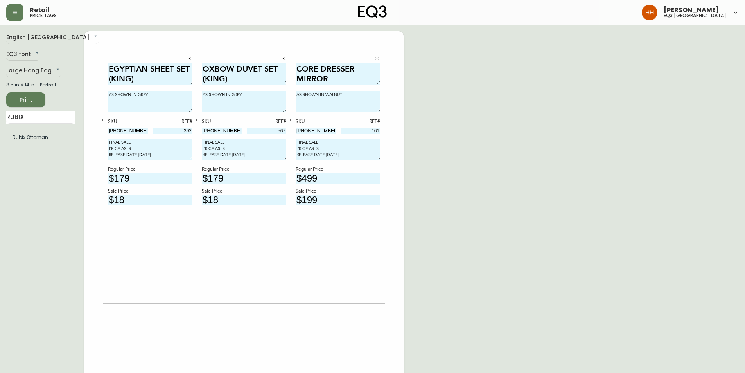
click at [281, 60] on icon "button" at bounding box center [283, 58] width 5 height 5
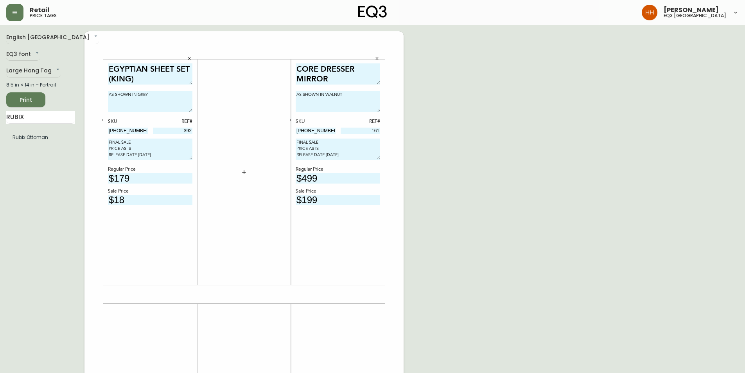
click at [380, 57] on button "button" at bounding box center [377, 59] width 12 height 12
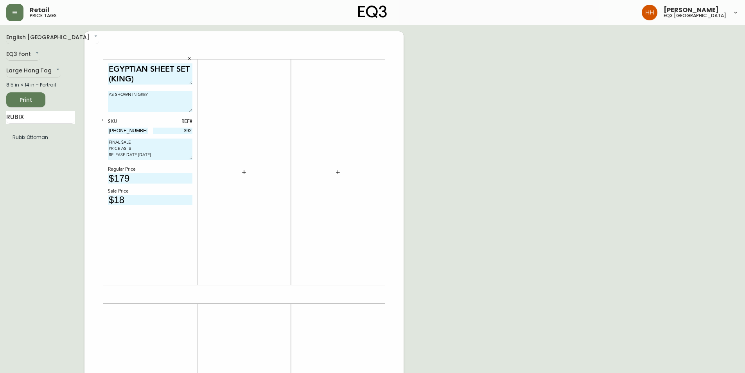
click at [192, 59] on button "button" at bounding box center [189, 59] width 12 height 12
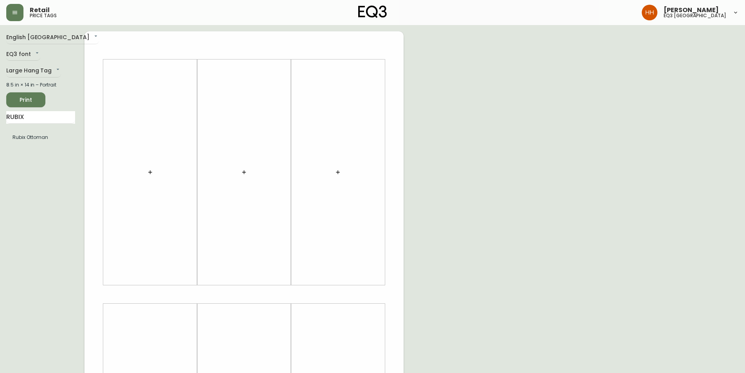
click at [178, 184] on div at bounding box center [150, 172] width 85 height 218
click at [144, 179] on div at bounding box center [150, 172] width 85 height 218
click at [146, 176] on button "button" at bounding box center [150, 172] width 16 height 16
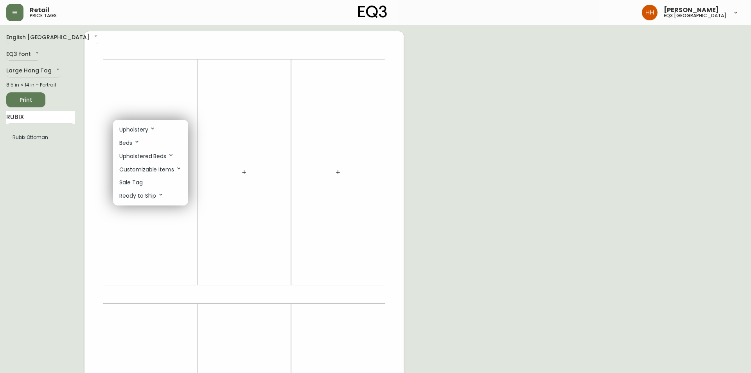
click at [138, 183] on p "Sale Tag" at bounding box center [130, 182] width 23 height 8
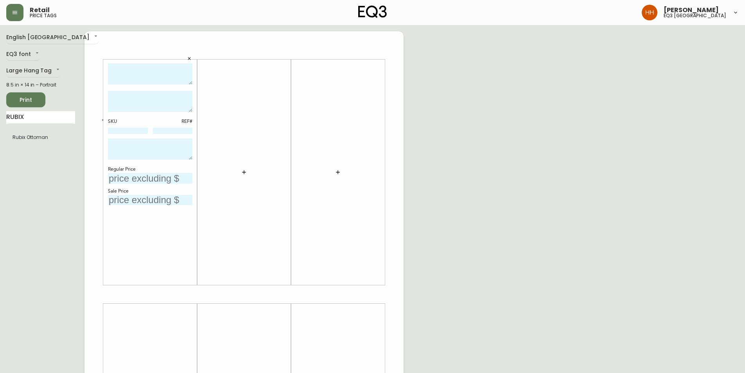
click at [245, 174] on icon "button" at bounding box center [244, 172] width 6 height 6
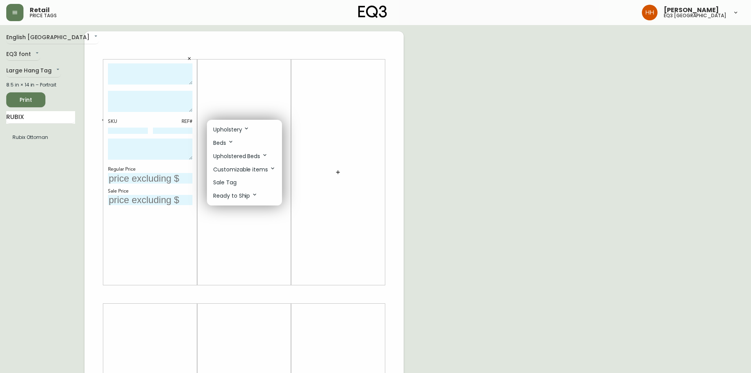
click at [229, 185] on p "Sale Tag" at bounding box center [224, 182] width 23 height 8
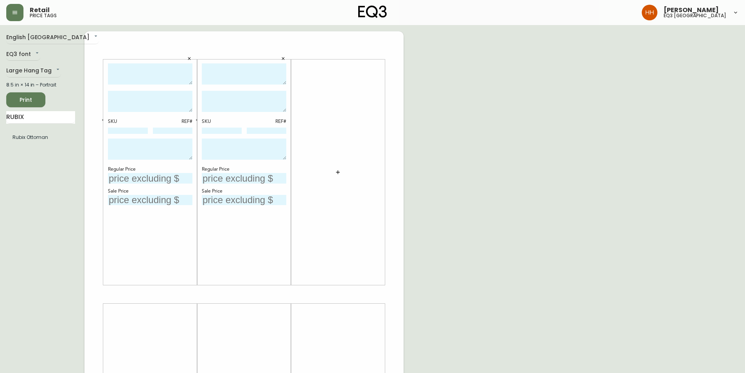
click at [127, 63] on div "SKU REF# Regular Price Sale Price" at bounding box center [150, 171] width 94 height 225
click at [127, 63] on textarea at bounding box center [150, 74] width 85 height 22
type textarea "LIV END TABLE"
drag, startPoint x: 185, startPoint y: 98, endPoint x: 94, endPoint y: 91, distance: 91.4
click at [94, 91] on div "LIV END TABLE AS SHOWN IN WALNUT/CHARCOAL SKU REF# Regular Price Sale Price SKU…" at bounding box center [244, 294] width 319 height 526
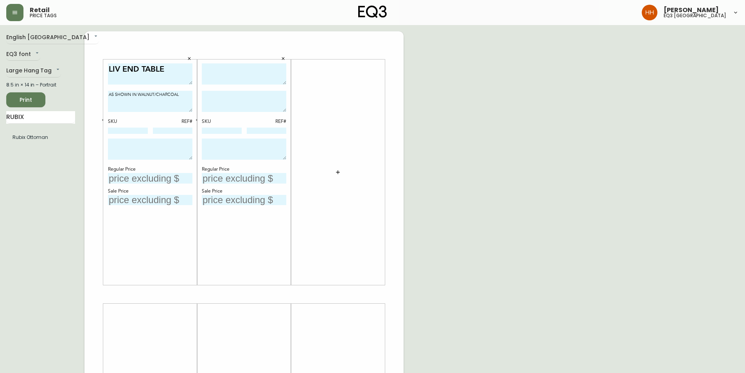
type textarea "AS SHOWN IN WALNUT/CHARCOAL"
click at [251, 102] on textarea at bounding box center [244, 101] width 85 height 21
paste textarea "AS SHOWN IN WALNUT/CHARCOAL"
type textarea "AS SHOWN IN WALNUT/CHARCOAL"
click at [243, 73] on textarea at bounding box center [244, 74] width 85 height 22
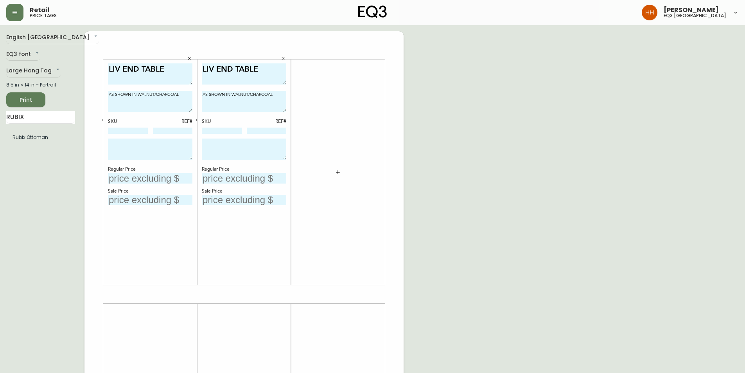
type textarea "LIV END TABLE"
click at [142, 144] on textarea at bounding box center [150, 149] width 85 height 21
drag, startPoint x: 165, startPoint y: 153, endPoint x: 60, endPoint y: 129, distance: 107.9
click at [60, 129] on div "English Canada en_CA EQ3 font EQ3 Large Hang Tag large 8.5 in × 14 in – Portrai…" at bounding box center [372, 294] width 733 height 526
type textarea "FINAL SALE PRICE AS IS RELEASE DATE 08/13/2025"
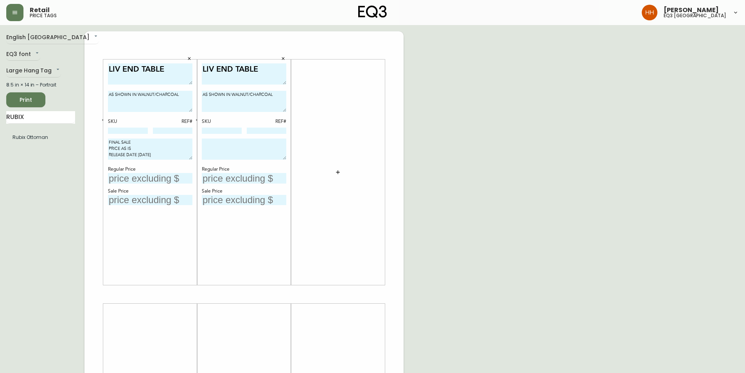
click at [232, 153] on textarea at bounding box center [244, 149] width 85 height 21
paste textarea "FINAL SALE PRICE AS IS RELEASE DATE 08/13/2025"
type textarea "FINAL SALE PRICE AS IS RELEASE DATE 08/13/2025"
click at [140, 179] on input "text" at bounding box center [150, 178] width 85 height 11
click at [131, 128] on input at bounding box center [128, 131] width 40 height 6
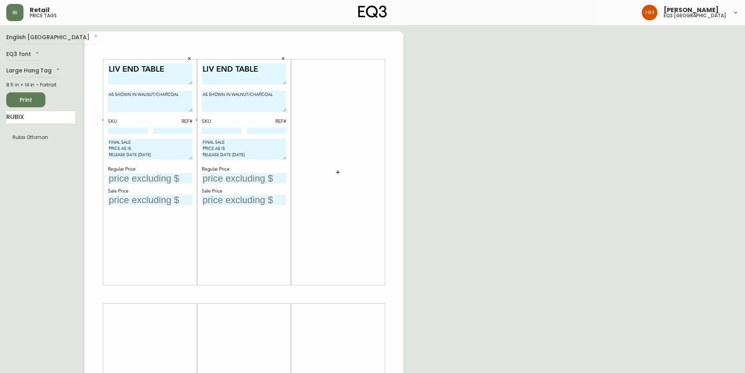
click at [139, 129] on input at bounding box center [128, 131] width 40 height 6
paste input "3020-650-13"
type input "3020-650-13"
drag, startPoint x: 235, startPoint y: 132, endPoint x: 201, endPoint y: 132, distance: 34.4
click at [235, 132] on input at bounding box center [222, 131] width 40 height 6
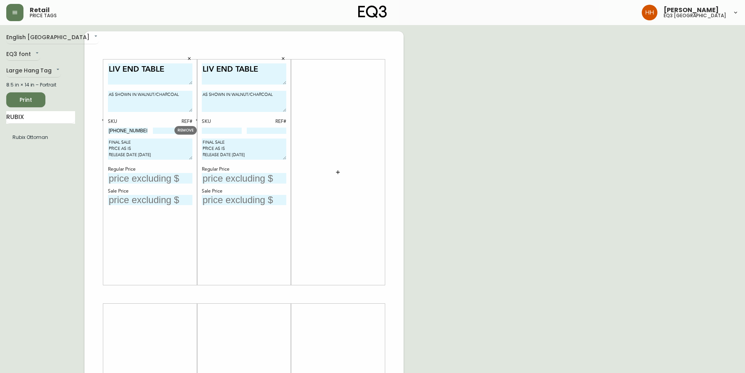
paste input "3020-650-13"
type input "3020-650-13"
click at [159, 130] on input at bounding box center [173, 131] width 40 height 6
type input "74"
click at [273, 129] on input at bounding box center [267, 131] width 40 height 6
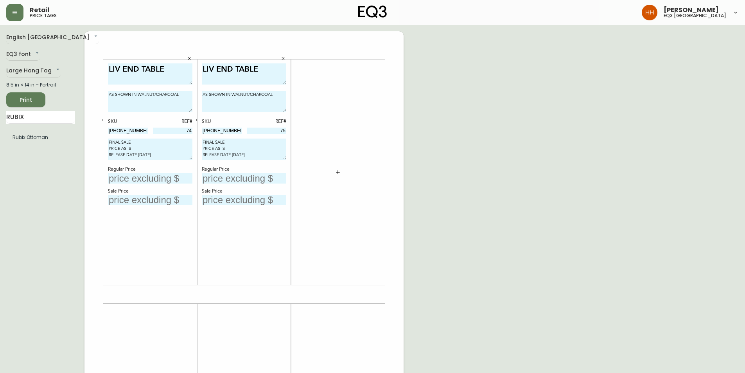
type input "75"
click at [180, 237] on div "LIV END TABLE AS SHOWN IN WALNUT/CHARCOAL SKU REF# 3020-650-13 74 FINAL SALE PR…" at bounding box center [150, 172] width 85 height 218
click at [142, 177] on input "text" at bounding box center [150, 178] width 85 height 11
type input "$299"
click at [229, 185] on div "LIV END TABLE AS SHOWN IN WALNUT/CHARCOAL SKU REF# 3020-650-13 75 FINAL SALE PR…" at bounding box center [244, 172] width 85 height 218
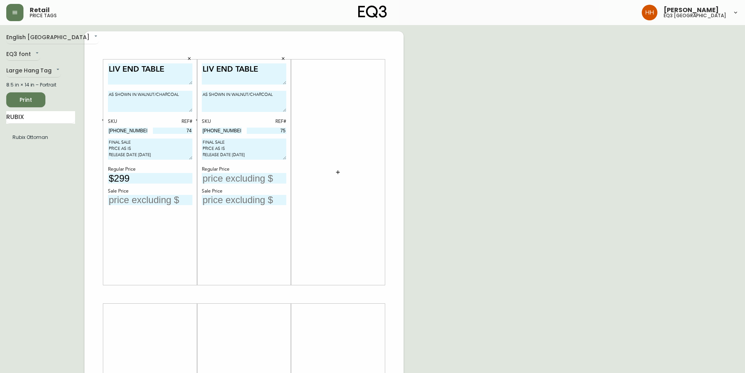
click at [231, 181] on input "text" at bounding box center [244, 178] width 85 height 11
type input "$299"
click at [135, 203] on input "text" at bounding box center [150, 200] width 85 height 11
type input "$199"
click at [242, 195] on input "text" at bounding box center [244, 200] width 85 height 11
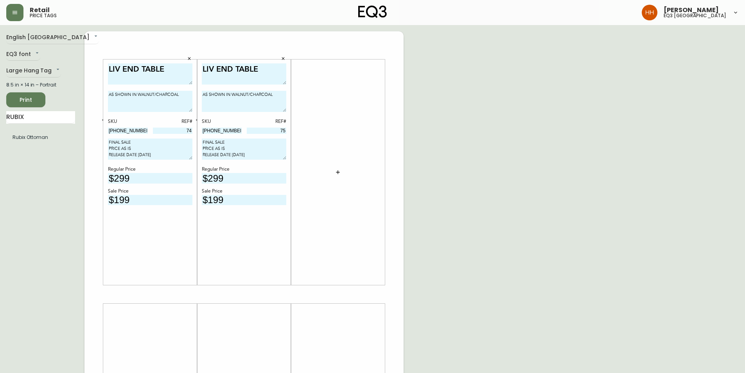
type input "$199"
click at [335, 219] on div at bounding box center [338, 172] width 85 height 218
click at [332, 179] on div at bounding box center [338, 172] width 85 height 218
click at [334, 174] on button "button" at bounding box center [338, 172] width 16 height 16
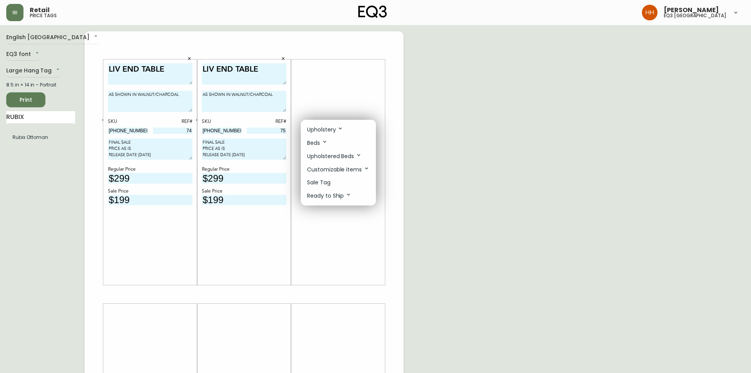
click at [319, 183] on p "Sale Tag" at bounding box center [318, 182] width 23 height 8
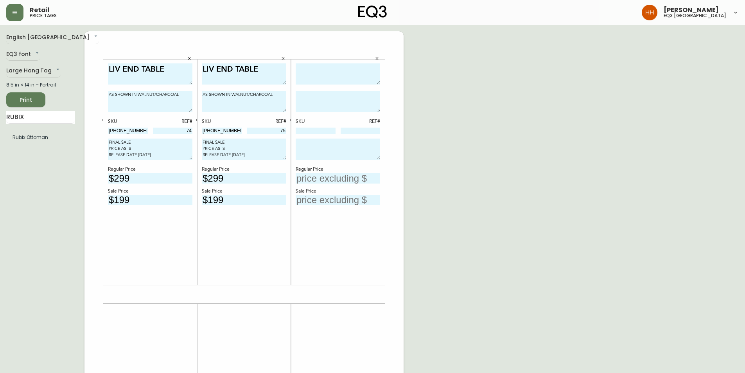
click at [362, 250] on div "SKU REF# Regular Price Sale Price" at bounding box center [338, 172] width 85 height 218
click at [328, 70] on textarea at bounding box center [338, 74] width 85 height 22
type textarea "ALTO MIRRO"
type textarea "AS SHOWN IN BLACK"
drag, startPoint x: 170, startPoint y: 136, endPoint x: 155, endPoint y: 130, distance: 15.8
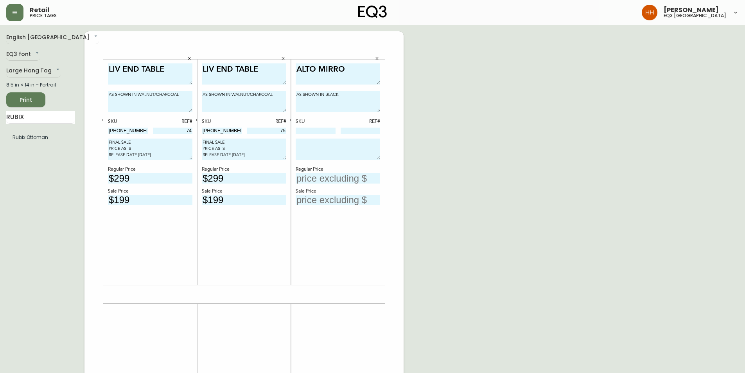
click at [154, 131] on div "LIV END TABLE AS SHOWN IN WALNUT/CHARCOAL SKU REF# 3020-650-13 74 FINAL SALE PR…" at bounding box center [244, 294] width 319 height 526
click at [364, 149] on textarea at bounding box center [338, 149] width 85 height 21
paste textarea "FINAL SALE PRICE AS IS RELEASE DATE 08/13/2025"
type textarea "FINAL SALE PRICE AS IS RELEASE DATE 08/13/2025"
click at [330, 182] on input "text" at bounding box center [338, 178] width 85 height 11
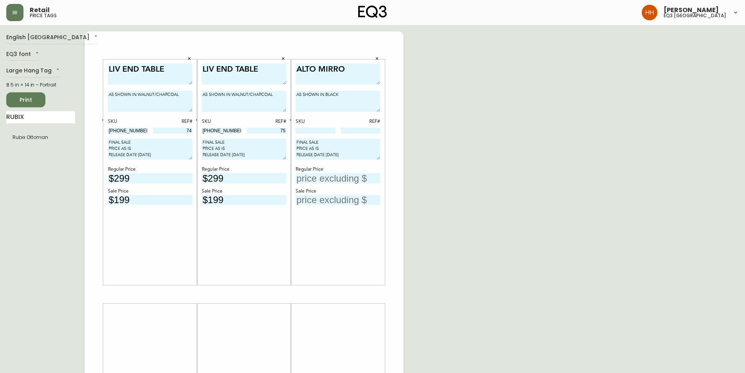
click at [343, 177] on input "text" at bounding box center [338, 178] width 85 height 11
type input "$299"
click at [353, 251] on div "ALTO MIRRO AS SHOWN IN BLACK SKU REF# FINAL SALE PRICE AS IS RELEASE DATE 08/13…" at bounding box center [338, 172] width 85 height 218
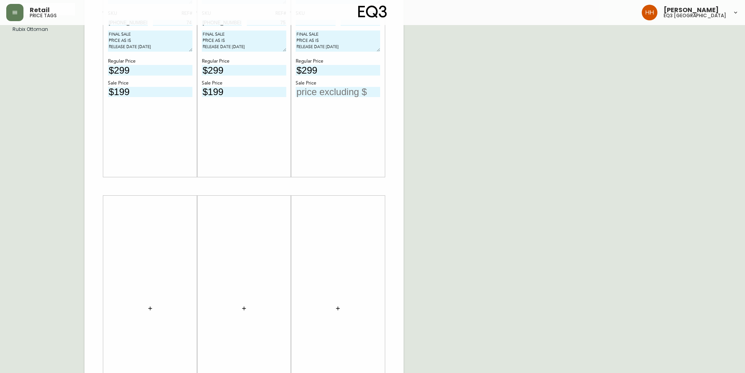
scroll to position [184, 0]
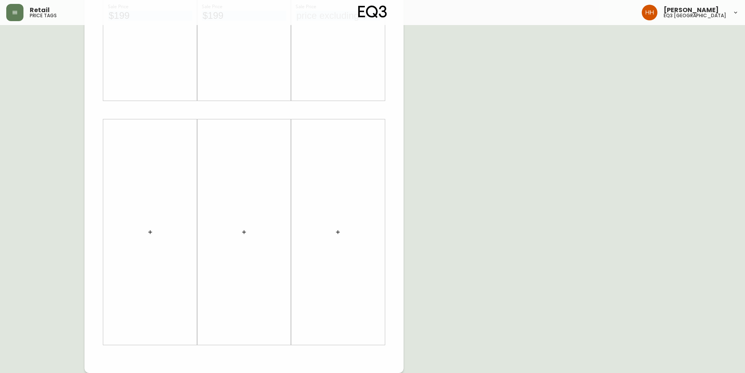
click at [146, 227] on button "button" at bounding box center [150, 232] width 16 height 16
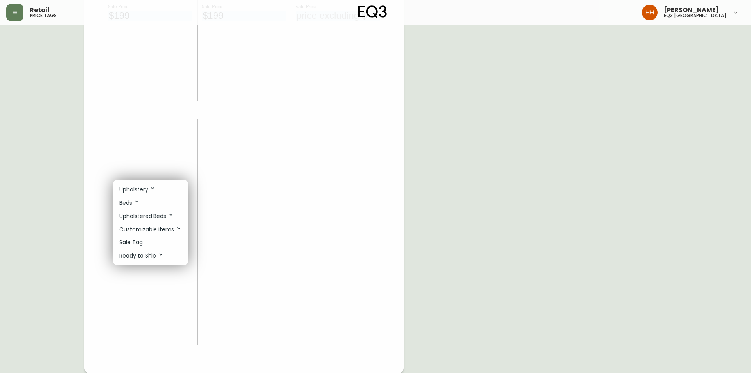
click at [149, 240] on li "Sale Tag" at bounding box center [150, 242] width 75 height 13
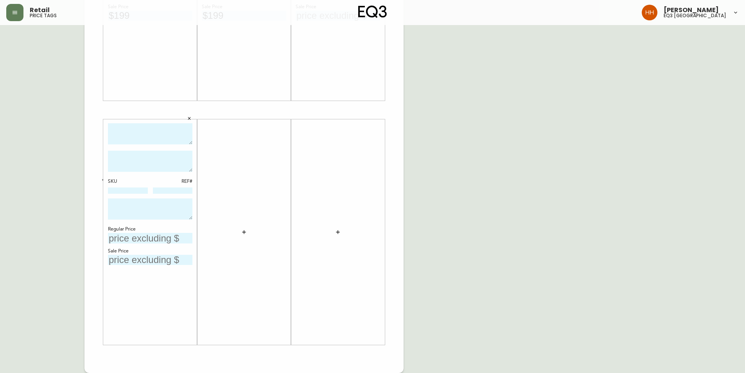
click at [251, 229] on button "button" at bounding box center [244, 232] width 16 height 16
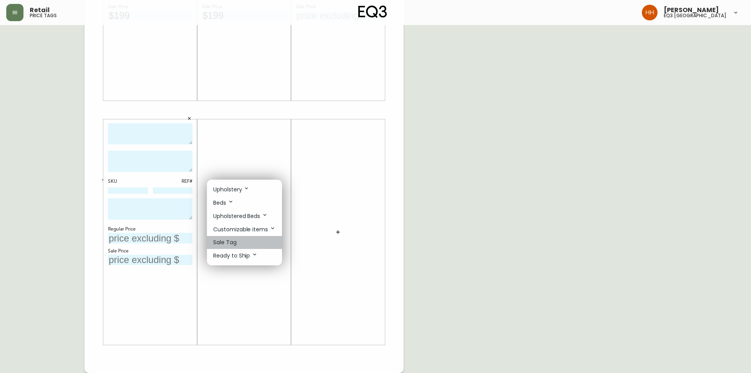
click at [247, 238] on li "Sale Tag" at bounding box center [244, 242] width 75 height 13
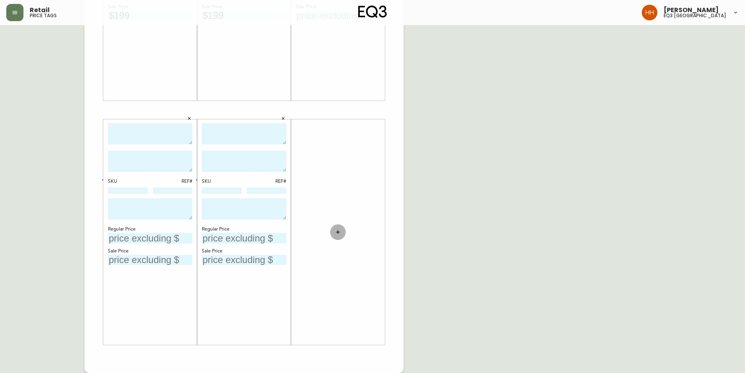
click at [342, 232] on button "button" at bounding box center [338, 232] width 16 height 16
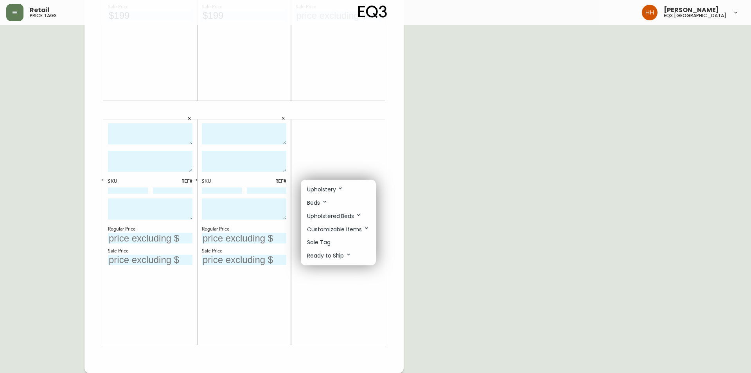
click at [336, 242] on li "Sale Tag" at bounding box center [338, 242] width 75 height 13
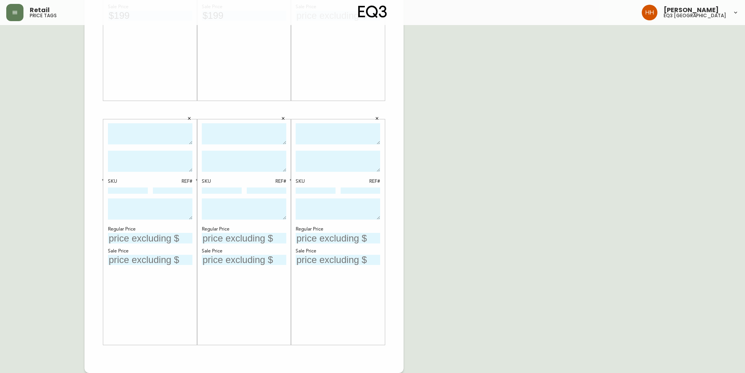
click at [379, 242] on input "text" at bounding box center [338, 238] width 85 height 11
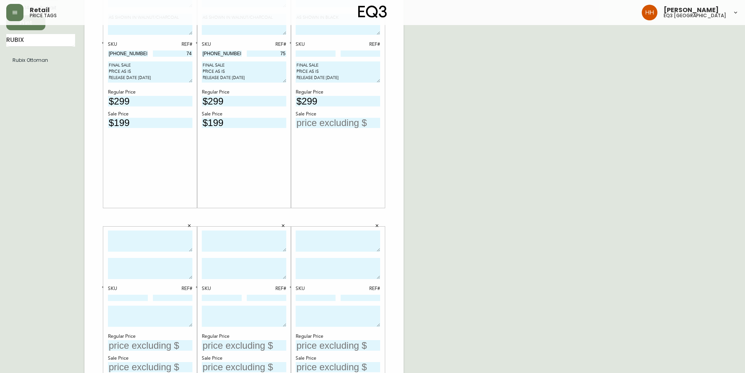
scroll to position [106, 0]
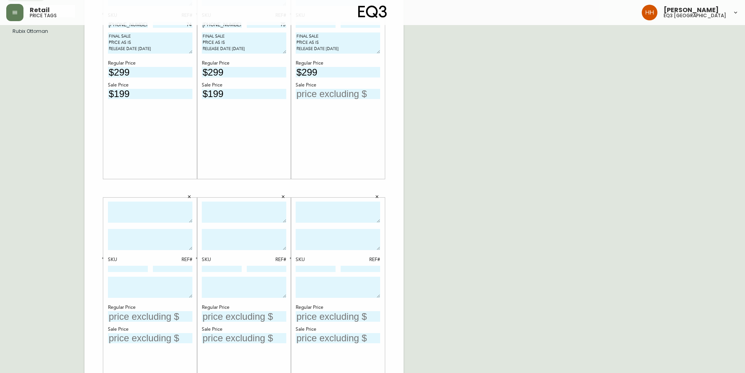
click at [142, 214] on textarea at bounding box center [150, 212] width 85 height 22
type textarea "BALL PENDANT"
type textarea "AS SHOWN IN BRASS"
click at [122, 271] on input at bounding box center [128, 269] width 40 height 6
paste input "3180-348-4"
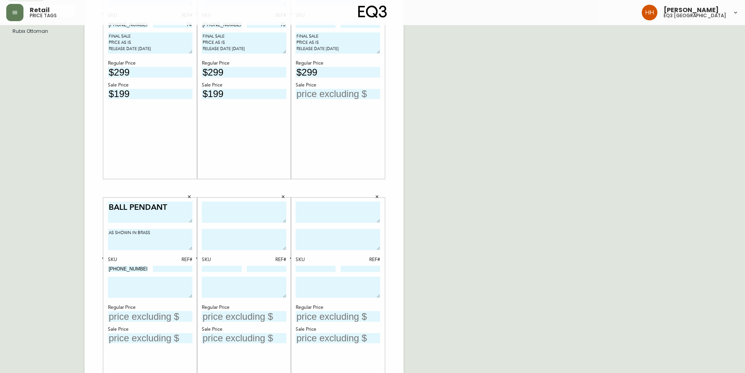
type input "3180-348-4"
drag, startPoint x: 175, startPoint y: 48, endPoint x: 94, endPoint y: 32, distance: 83.3
click at [94, 32] on div "LIV END TABLE AS SHOWN IN WALNUT/CHARCOAL SKU REF# 3020-650-13 74 FINAL SALE PR…" at bounding box center [244, 188] width 319 height 526
click at [158, 285] on textarea at bounding box center [150, 287] width 85 height 21
paste textarea "FINAL SALE PRICE AS IS RELEASE DATE 08/13/2025"
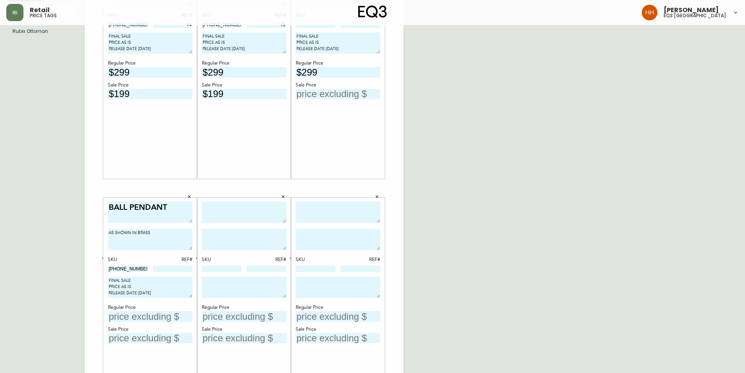
type textarea "FINAL SALE PRICE AS IS RELEASE DATE 08/13/2025"
click at [209, 284] on textarea at bounding box center [244, 287] width 85 height 21
paste textarea "FINAL SALE PRICE AS IS RELEASE DATE 08/13/2025"
type textarea "FINAL SALE PRICE AS IS RELEASE DATE 08/13/2025"
click at [338, 295] on textarea at bounding box center [338, 287] width 85 height 21
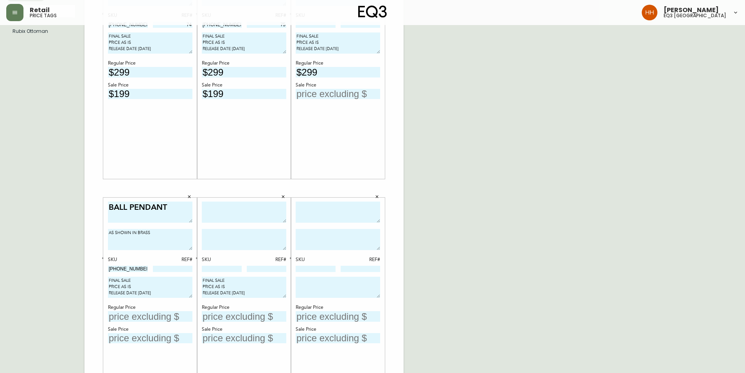
paste textarea "FINAL SALE PRICE AS IS RELEASE DATE 08/13/2025"
type textarea "FINAL SALE PRICE AS IS RELEASE DATE 08/13/2025"
drag, startPoint x: 194, startPoint y: 266, endPoint x: 186, endPoint y: 266, distance: 8.2
click at [194, 266] on div "BALL PENDANT AS SHOWN IN BRASS SKU REF# 3180-348-4 FINAL SALE PRICE AS IS RELEA…" at bounding box center [150, 310] width 94 height 225
click at [186, 266] on input at bounding box center [173, 269] width 40 height 6
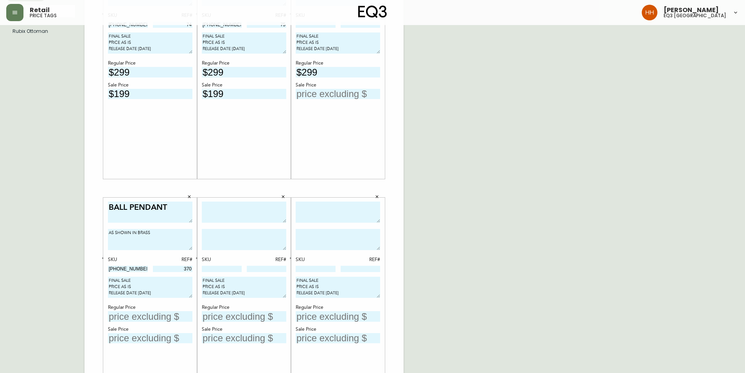
type input "370"
click at [156, 313] on input "text" at bounding box center [150, 316] width 85 height 11
type input "$149"
click at [161, 343] on div "BALL PENDANT AS SHOWN IN BRASS SKU REF# 3180-348-4 370 FINAL SALE PRICE AS IS R…" at bounding box center [150, 310] width 85 height 218
click at [162, 341] on input "text" at bounding box center [150, 338] width 85 height 11
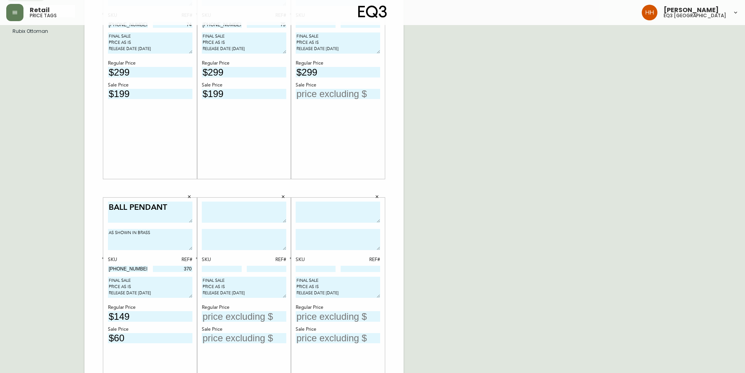
type input "$60"
click at [167, 359] on div "BALL PENDANT AS SHOWN IN BRASS SKU REF# 3180-348-4 370 FINAL SALE PRICE AS IS R…" at bounding box center [150, 310] width 85 height 218
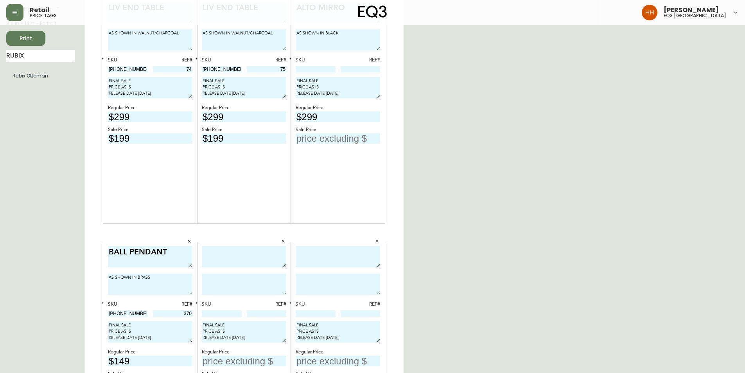
scroll to position [0, 0]
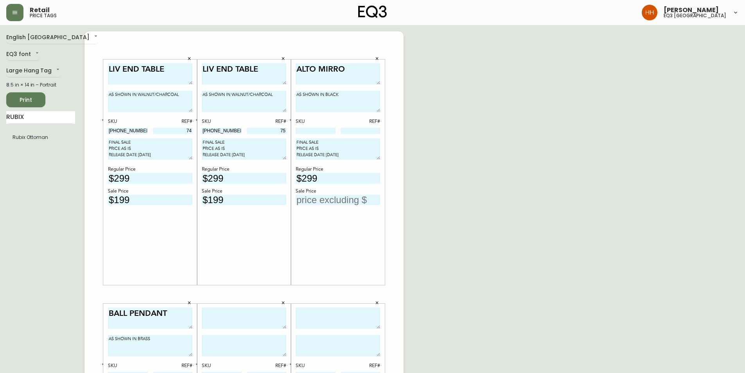
click at [428, 255] on div "English Canada en_CA EQ3 font EQ3 Large Hang Tag large 8.5 in × 14 in – Portrai…" at bounding box center [372, 294] width 733 height 526
click at [330, 126] on div "SKU REF#" at bounding box center [338, 126] width 85 height 16
click at [305, 136] on div "ALTO MIRRO AS SHOWN IN BLACK SKU REF# FINAL SALE PRICE AS IS RELEASE DATE 08/13…" at bounding box center [338, 172] width 85 height 218
click at [306, 130] on input at bounding box center [316, 131] width 40 height 6
paste input "3130-214-01"
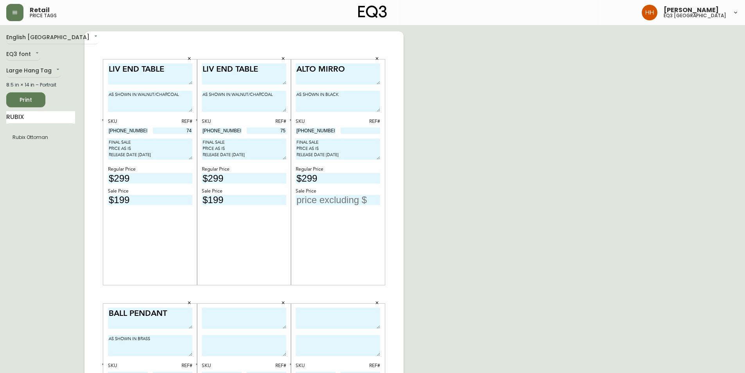
type input "3130-214-01"
click at [360, 132] on input at bounding box center [361, 131] width 40 height 6
type input "4"
click at [349, 198] on input "text" at bounding box center [338, 200] width 85 height 11
click at [326, 202] on input "text" at bounding box center [338, 200] width 85 height 11
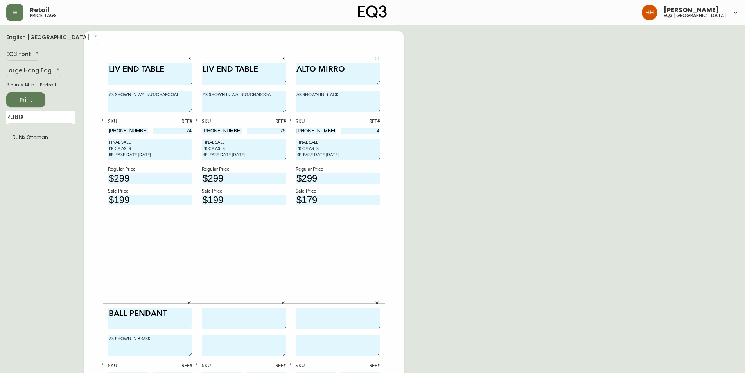
type input "$179"
click at [438, 203] on div "English Canada en_CA EQ3 font EQ3 Large Hang Tag large 8.5 in × 14 in – Portrai…" at bounding box center [372, 294] width 733 height 526
drag, startPoint x: 142, startPoint y: 130, endPoint x: 19, endPoint y: 136, distance: 123.0
click at [23, 134] on div "English Canada en_CA EQ3 font EQ3 Large Hang Tag large 8.5 in × 14 in – Portrai…" at bounding box center [372, 294] width 733 height 526
click at [471, 70] on div "English Canada en_CA EQ3 font EQ3 Large Hang Tag large 8.5 in × 14 in – Portrai…" at bounding box center [372, 294] width 733 height 526
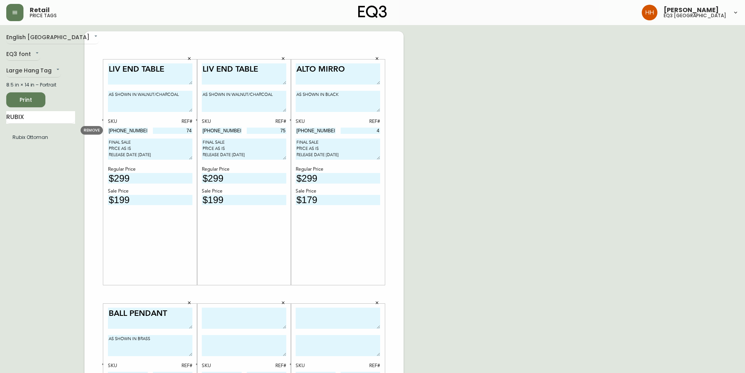
click at [471, 70] on div "English Canada en_CA EQ3 font EQ3 Large Hang Tag large 8.5 in × 14 in – Portrai…" at bounding box center [372, 294] width 733 height 526
click at [407, 190] on div "English Canada en_CA EQ3 font EQ3 Large Hang Tag large 8.5 in × 14 in – Portrai…" at bounding box center [372, 294] width 733 height 526
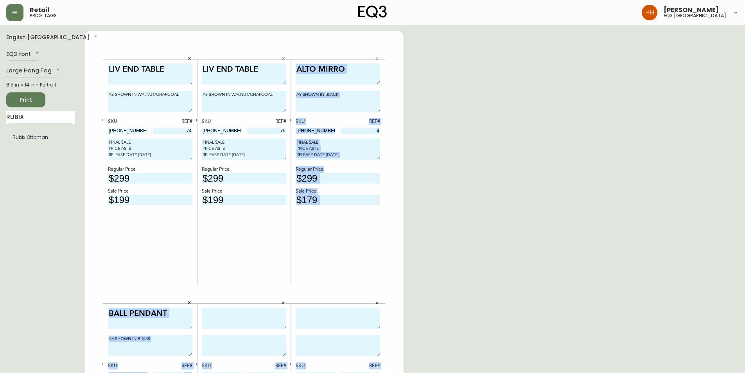
drag, startPoint x: 387, startPoint y: 72, endPoint x: 441, endPoint y: 187, distance: 127.3
click at [441, 183] on div "English Canada en_CA EQ3 font EQ3 Large Hang Tag large 8.5 in × 14 in – Portrai…" at bounding box center [372, 294] width 733 height 526
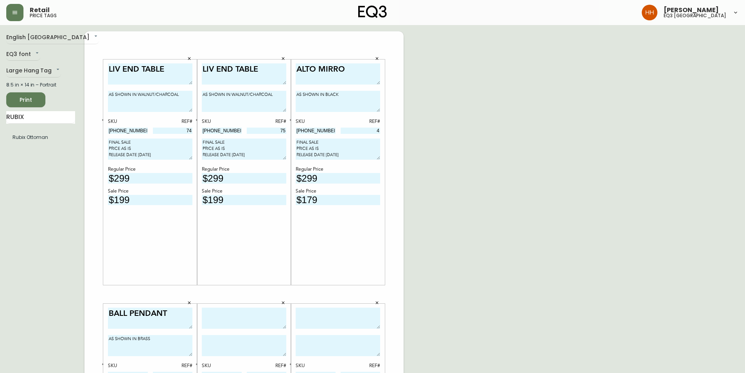
drag, startPoint x: 439, startPoint y: 235, endPoint x: 461, endPoint y: 233, distance: 22.0
click at [450, 227] on div "English Canada en_CA EQ3 font EQ3 Large Hang Tag large 8.5 in × 14 in – Portrai…" at bounding box center [372, 294] width 733 height 526
click at [425, 273] on div "English Canada en_CA EQ3 font EQ3 Large Hang Tag large 8.5 in × 14 in – Portrai…" at bounding box center [372, 294] width 733 height 526
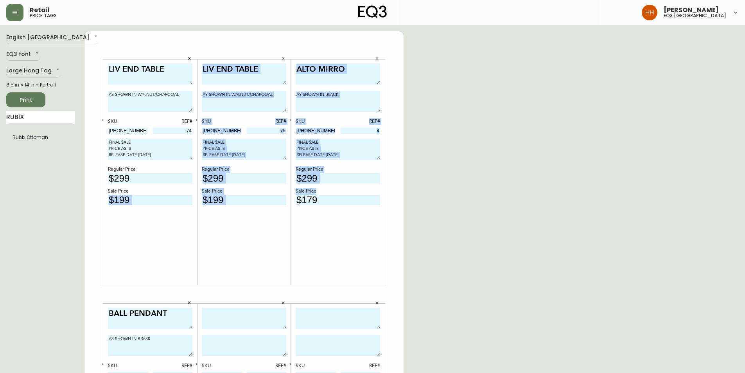
drag, startPoint x: 380, startPoint y: 266, endPoint x: 54, endPoint y: 196, distance: 333.8
click at [58, 194] on div "English Canada en_CA EQ3 font EQ3 Large Hang Tag large 8.5 in × 14 in – Portrai…" at bounding box center [372, 294] width 733 height 526
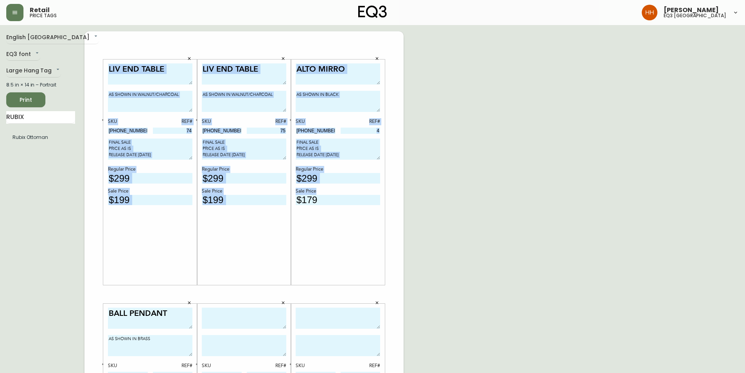
click at [313, 258] on div "ALTO MIRRO AS SHOWN IN BLACK SKU REF# 3130-214-01 4 FINAL SALE PRICE AS IS RELE…" at bounding box center [338, 172] width 85 height 218
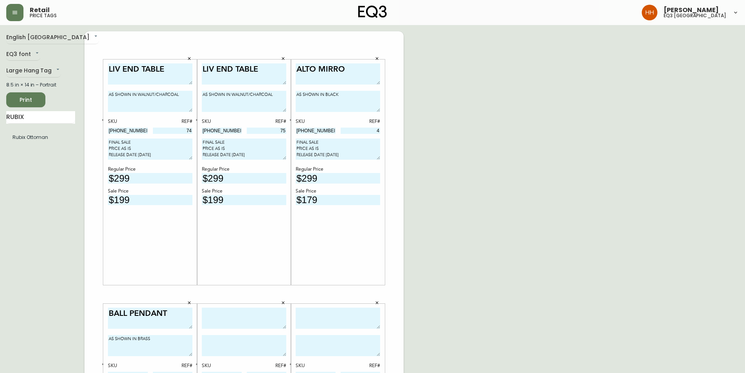
click at [524, 209] on div "English Canada en_CA EQ3 font EQ3 Large Hang Tag large 8.5 in × 14 in – Portrai…" at bounding box center [372, 294] width 733 height 526
click at [442, 218] on div "English Canada en_CA EQ3 font EQ3 Large Hang Tag large 8.5 in × 14 in – Portrai…" at bounding box center [372, 294] width 733 height 526
click at [372, 271] on div "ALTO MIRRO AS SHOWN IN BLACK SKU REF# 3130-214-01 4 FINAL SALE PRICE AS IS RELE…" at bounding box center [338, 172] width 85 height 218
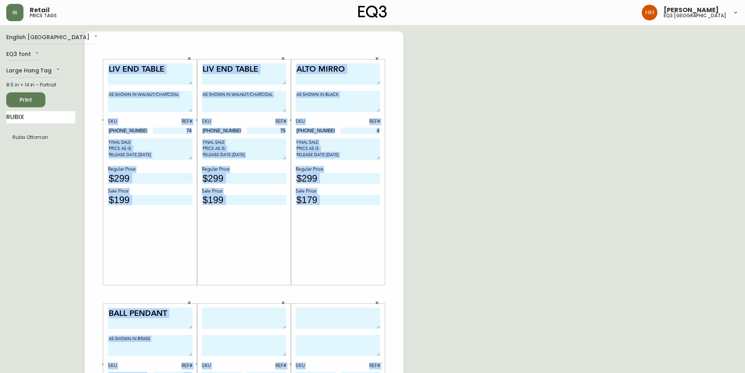
drag, startPoint x: 468, startPoint y: 285, endPoint x: 0, endPoint y: 240, distance: 470.1
click at [0, 240] on main "English Canada en_CA EQ3 font EQ3 Large Hang Tag large 8.5 in × 14 in – Portrai…" at bounding box center [372, 291] width 745 height 532
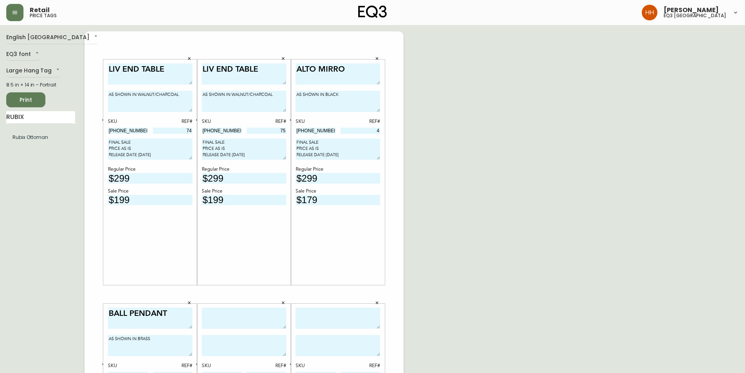
click at [422, 229] on div "English Canada en_CA EQ3 font EQ3 Large Hang Tag large 8.5 in × 14 in – Portrai…" at bounding box center [372, 294] width 733 height 526
click at [271, 322] on textarea at bounding box center [244, 319] width 85 height 22
click at [483, 249] on div "English Canada en_CA EQ3 font EQ3 Large Hang Tag large 8.5 in × 14 in – Portrai…" at bounding box center [372, 294] width 733 height 526
click at [439, 318] on div "English Canada en_CA EQ3 font EQ3 Large Hang Tag large 8.5 in × 14 in – Portrai…" at bounding box center [372, 294] width 733 height 526
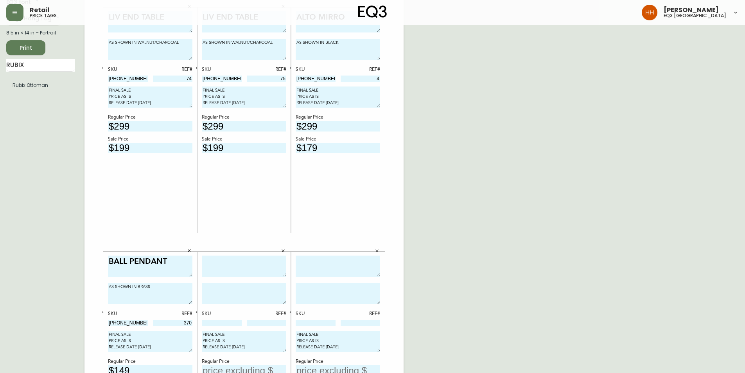
scroll to position [117, 0]
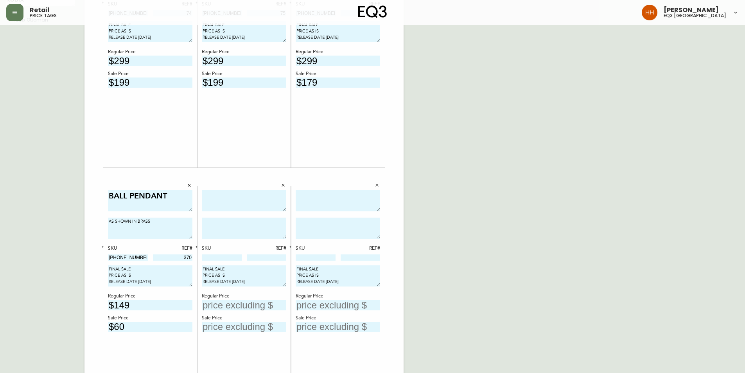
click at [254, 194] on textarea at bounding box center [244, 201] width 85 height 22
click at [224, 200] on textarea at bounding box center [244, 201] width 85 height 22
click at [226, 201] on textarea at bounding box center [244, 201] width 85 height 22
click at [228, 210] on textarea at bounding box center [244, 201] width 85 height 22
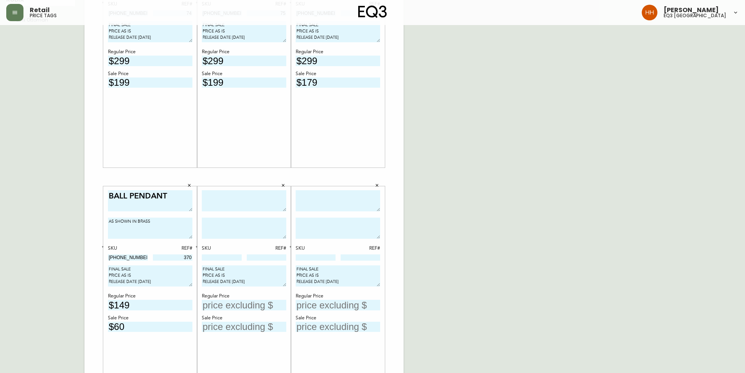
click at [210, 209] on textarea at bounding box center [244, 201] width 85 height 22
click at [290, 193] on div "SKU REF# FINAL SALE PRICE AS IS RELEASE DATE 08/13/2025 Regular Price Sale Price" at bounding box center [244, 298] width 94 height 225
click at [315, 203] on textarea at bounding box center [338, 201] width 85 height 22
click at [229, 194] on textarea at bounding box center [244, 201] width 85 height 22
click at [311, 200] on textarea at bounding box center [338, 201] width 85 height 22
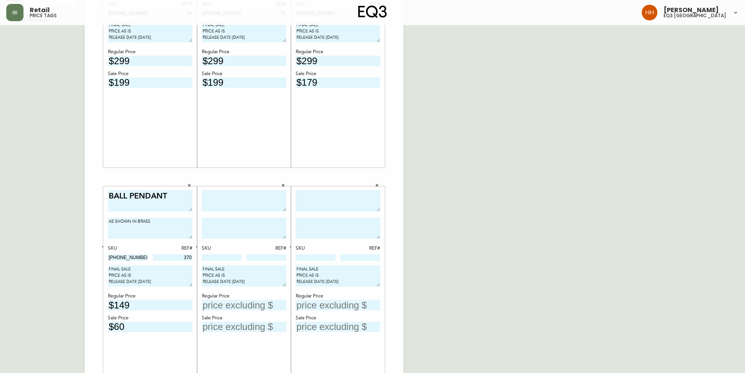
click at [378, 246] on div "REF#" at bounding box center [361, 248] width 40 height 7
click at [235, 207] on textarea at bounding box center [244, 201] width 85 height 22
type textarea "BOLA SPHERE"
click at [323, 199] on textarea at bounding box center [338, 201] width 85 height 22
type textarea "SWELL PENDANT"
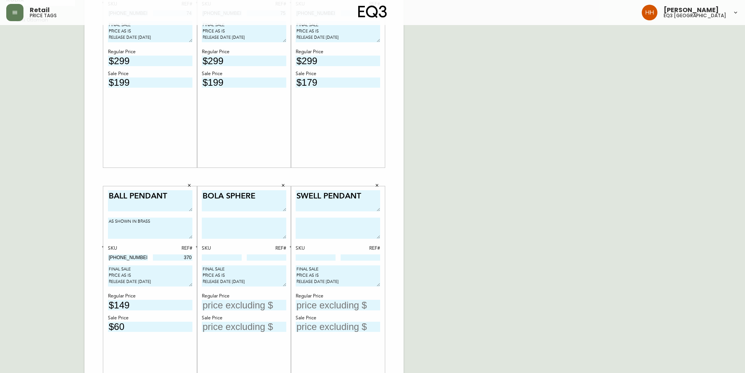
click at [443, 210] on div "English Canada en_CA EQ3 font EQ3 Large Hang Tag large 8.5 in × 14 in – Portrai…" at bounding box center [372, 177] width 733 height 526
click at [227, 196] on textarea "BOLA SPHERE" at bounding box center [244, 201] width 85 height 22
type textarea "BOLA DISC PENDANT"
click at [241, 224] on textarea at bounding box center [244, 228] width 85 height 21
type textarea "AS SHOWN IN BRASS"
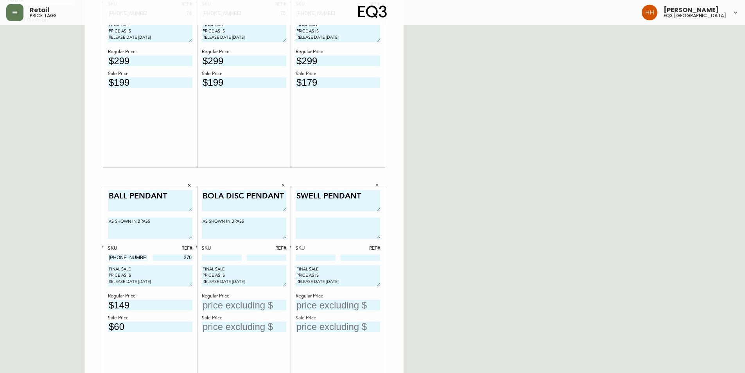
click at [221, 252] on div "SKU REF#" at bounding box center [244, 253] width 85 height 16
click at [220, 255] on div "SKU REF#" at bounding box center [244, 253] width 85 height 16
click at [220, 255] on input at bounding box center [222, 257] width 40 height 6
paste input "3380-701-1"
type input "3380-701-1"
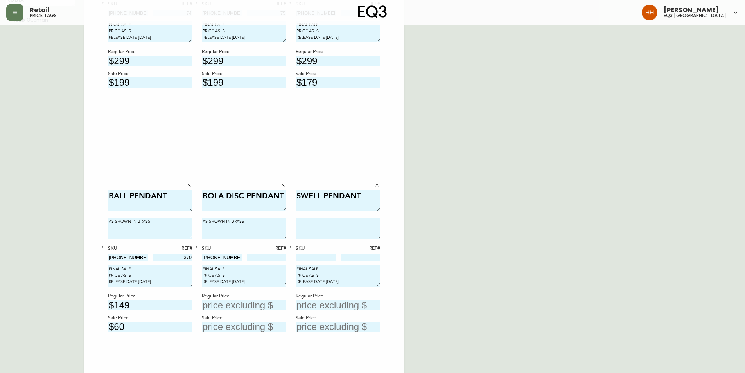
click at [277, 258] on input at bounding box center [267, 257] width 40 height 6
click at [281, 259] on input at bounding box center [267, 257] width 40 height 6
type input "5"
click at [380, 263] on div "SWELL PENDANT SKU REF# FINAL SALE PRICE AS IS RELEASE DATE 08/13/2025 Regular P…" at bounding box center [338, 298] width 94 height 225
click at [251, 305] on input "text" at bounding box center [244, 305] width 85 height 11
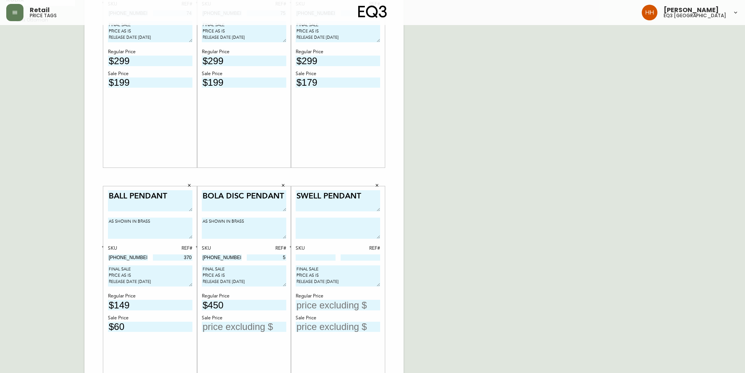
click at [243, 336] on div "BOLA DISC PENDANT AS SHOWN IN BRASS SKU REF# 3380-701-1 5 FINAL SALE PRICE AS I…" at bounding box center [244, 299] width 85 height 218
click at [238, 328] on input "text" at bounding box center [244, 327] width 85 height 11
click at [430, 286] on div "English Canada en_CA EQ3 font EQ3 Large Hang Tag large 8.5 in × 14 in – Portrai…" at bounding box center [372, 177] width 733 height 526
click at [327, 228] on textarea at bounding box center [338, 228] width 85 height 21
drag, startPoint x: 208, startPoint y: 300, endPoint x: 233, endPoint y: 302, distance: 25.2
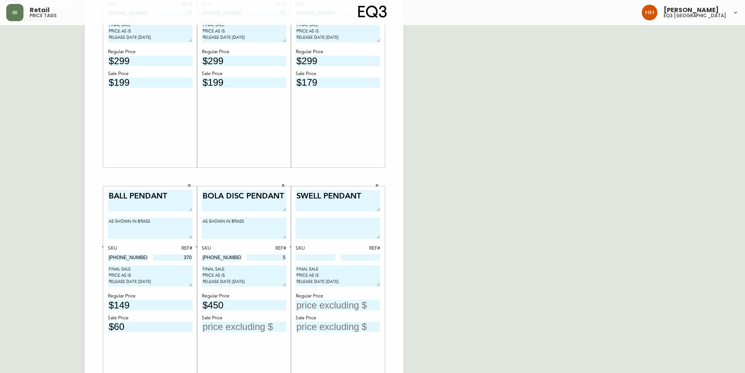
click at [233, 302] on input "$450" at bounding box center [244, 305] width 85 height 11
type input "$665"
click at [453, 302] on div "English Canada en_CA EQ3 font EQ3 Large Hang Tag large 8.5 in × 14 in – Portrai…" at bounding box center [372, 177] width 733 height 526
click at [243, 329] on input "text" at bounding box center [244, 327] width 85 height 11
type input "$332"
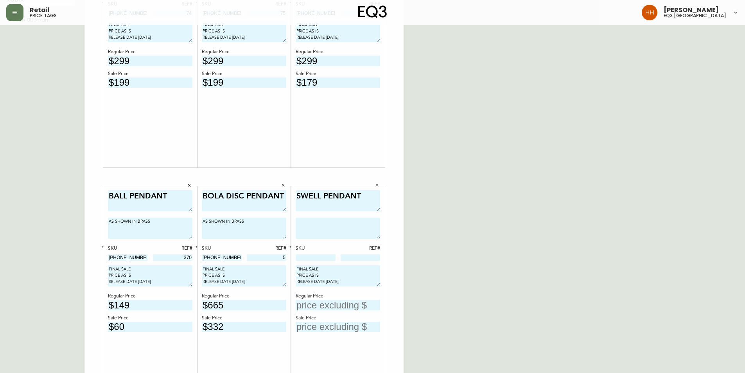
click at [279, 345] on div "BOLA DISC PENDANT AS SHOWN IN BRASS SKU REF# 3380-701-1 5 FINAL SALE PRICE AS I…" at bounding box center [244, 299] width 85 height 218
click at [353, 228] on textarea at bounding box center [338, 228] width 85 height 21
drag, startPoint x: 324, startPoint y: 197, endPoint x: 397, endPoint y: 196, distance: 72.4
click at [397, 196] on div "LIV END TABLE AS SHOWN IN WALNUT/CHARCOAL SKU REF# 3020-650-13 74 FINAL SALE PR…" at bounding box center [244, 177] width 319 height 526
type textarea "SWELL SINGLE WIDE"
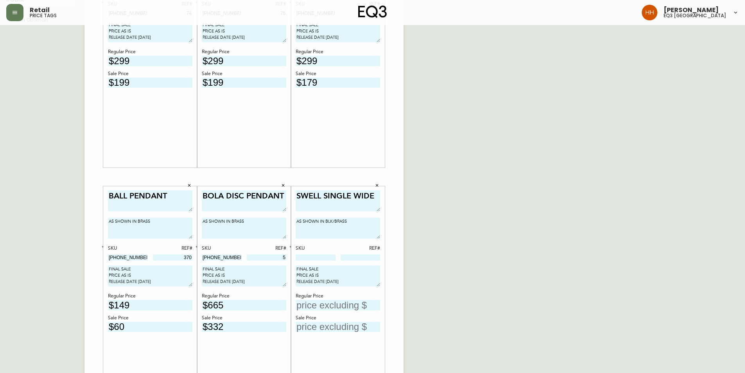
type textarea "AS SHOWN IN BLK/BRASS"
paste input "3380-902-1"
type input "3380-902-1"
click at [356, 258] on input at bounding box center [361, 257] width 40 height 6
type input "3"
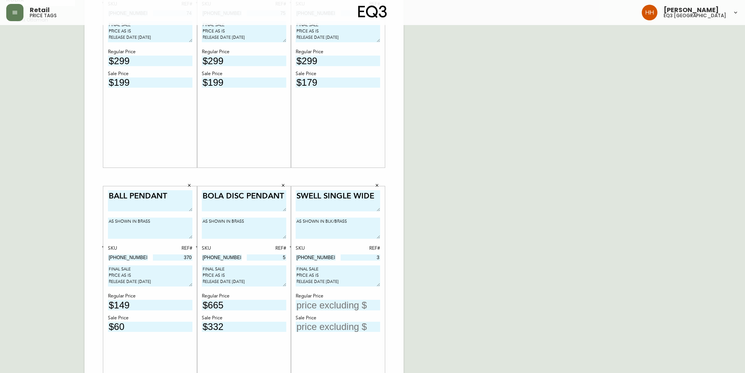
click at [351, 306] on input "text" at bounding box center [338, 305] width 85 height 11
type input "$455"
click at [335, 327] on input "text" at bounding box center [338, 327] width 85 height 11
type input "$228"
click at [452, 324] on div "English Canada en_CA EQ3 font EQ3 Large Hang Tag large 8.5 in × 14 in – Portrai…" at bounding box center [372, 177] width 733 height 526
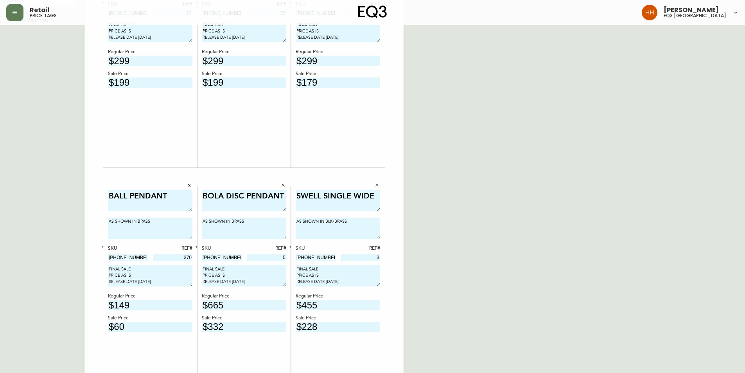
click at [394, 192] on div "LIV END TABLE AS SHOWN IN WALNUT/CHARCOAL SKU REF# 3020-650-13 74 FINAL SALE PR…" at bounding box center [244, 177] width 319 height 526
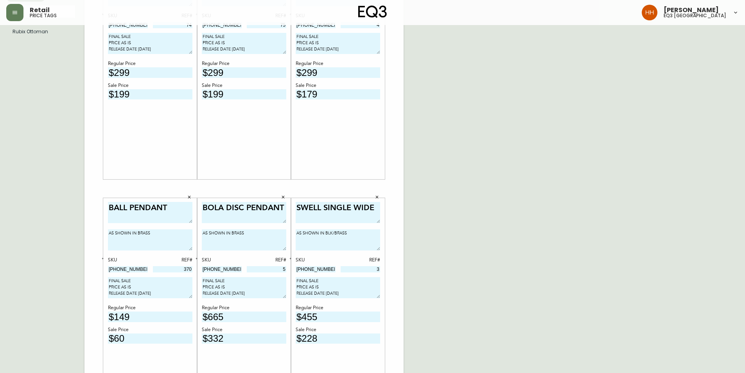
scroll to position [28, 0]
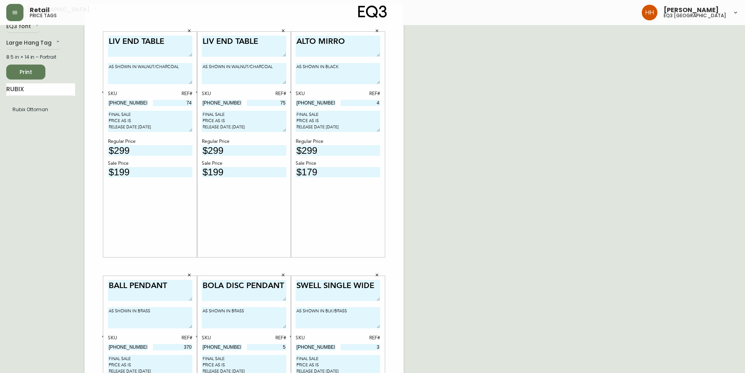
click at [22, 65] on button "Print" at bounding box center [25, 72] width 39 height 15
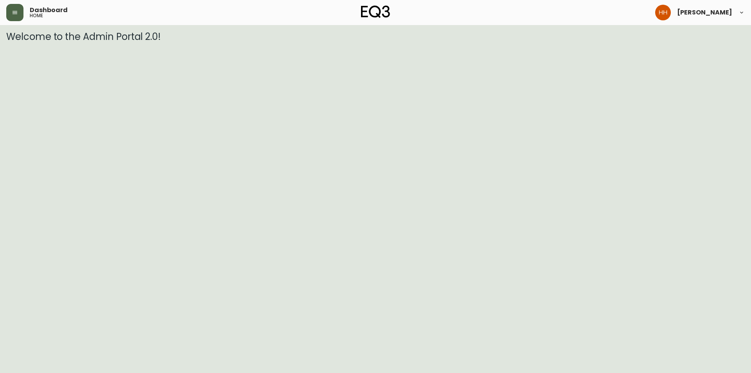
click at [12, 17] on button "button" at bounding box center [14, 12] width 17 height 17
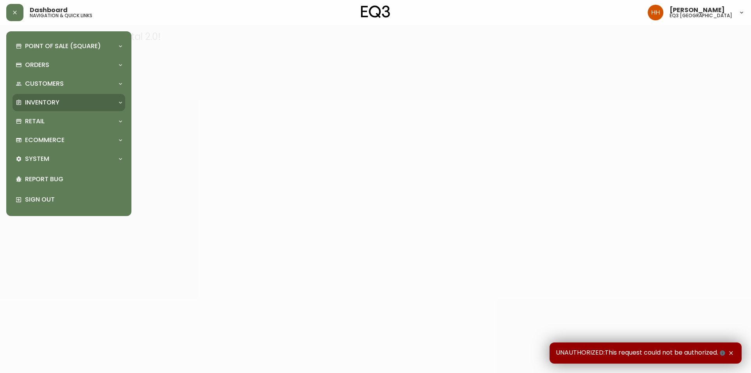
click at [55, 102] on p "Inventory" at bounding box center [42, 102] width 34 height 9
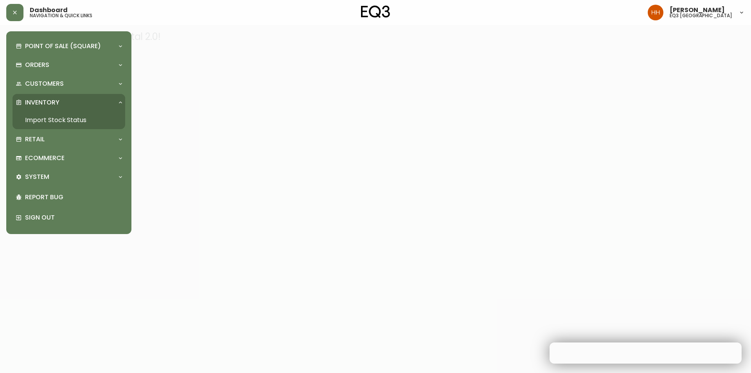
click at [56, 122] on link "Import Stock Status" at bounding box center [69, 120] width 113 height 18
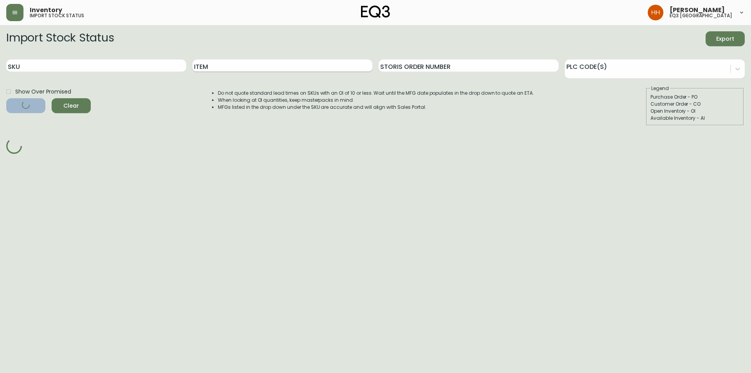
click at [225, 60] on div "Item" at bounding box center [282, 65] width 180 height 25
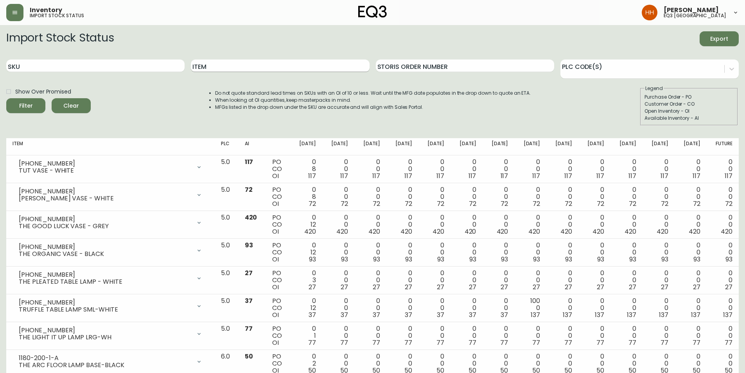
click at [254, 68] on input "Item" at bounding box center [280, 65] width 178 height 13
click at [6, 98] on button "Filter" at bounding box center [25, 105] width 39 height 15
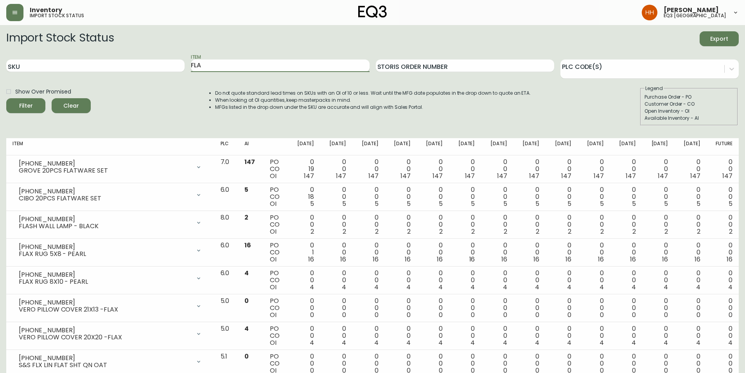
click at [254, 69] on input "FLA" at bounding box center [280, 65] width 178 height 13
click at [6, 98] on button "Filter" at bounding box center [25, 105] width 39 height 15
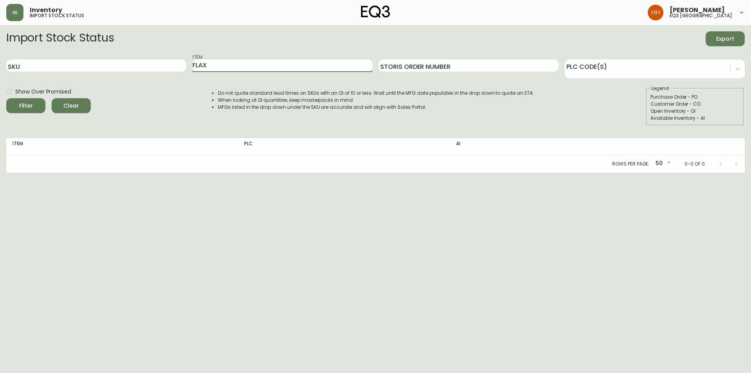
type input "FLAX"
click at [6, 98] on button "Filter" at bounding box center [25, 105] width 39 height 15
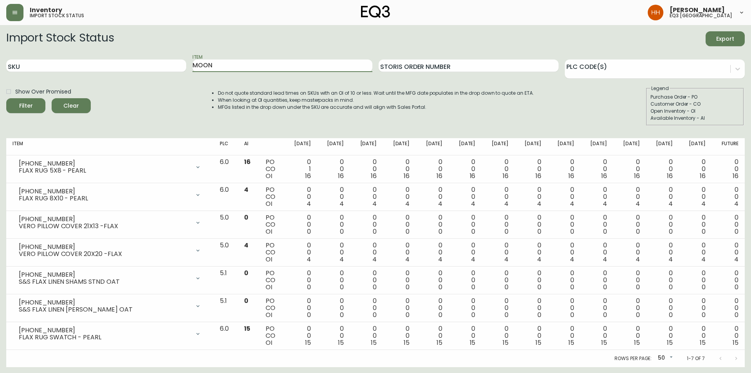
type input "MOON"
click at [6, 98] on button "Filter" at bounding box center [25, 105] width 39 height 15
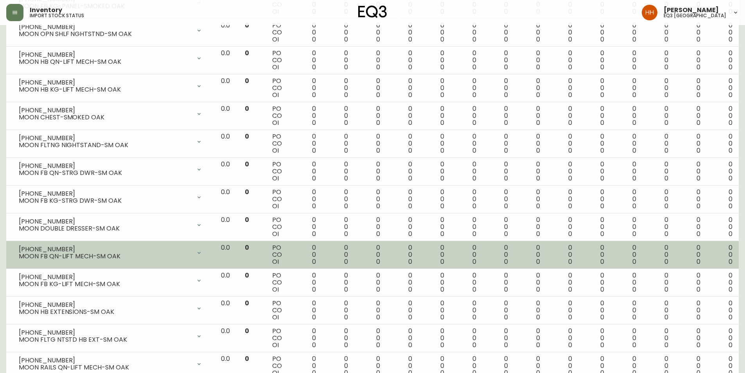
scroll to position [494, 0]
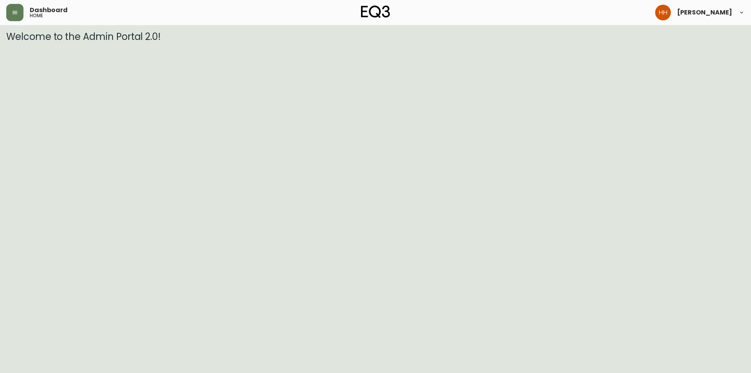
click at [9, 25] on div "Dashboard home [PERSON_NAME]" at bounding box center [375, 12] width 739 height 25
click at [9, 23] on div "Dashboard home [PERSON_NAME] eq3 [GEOGRAPHIC_DATA]" at bounding box center [375, 12] width 739 height 25
click at [9, 19] on button "button" at bounding box center [14, 12] width 17 height 17
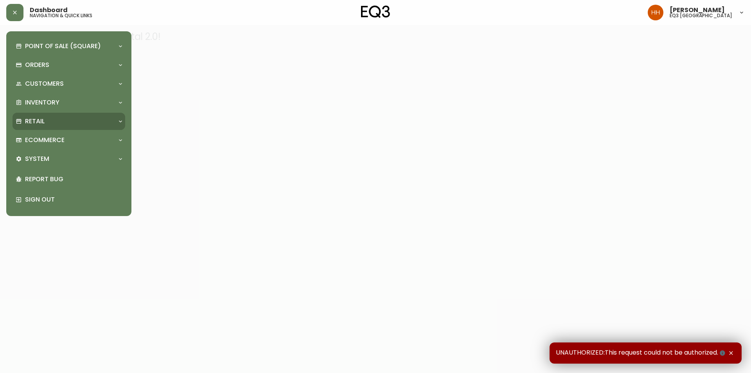
click at [25, 121] on p "Retail" at bounding box center [35, 121] width 20 height 9
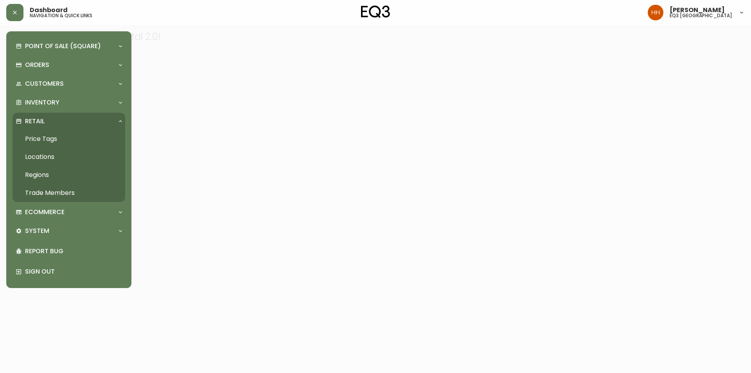
click at [46, 135] on link "Price Tags" at bounding box center [69, 139] width 113 height 18
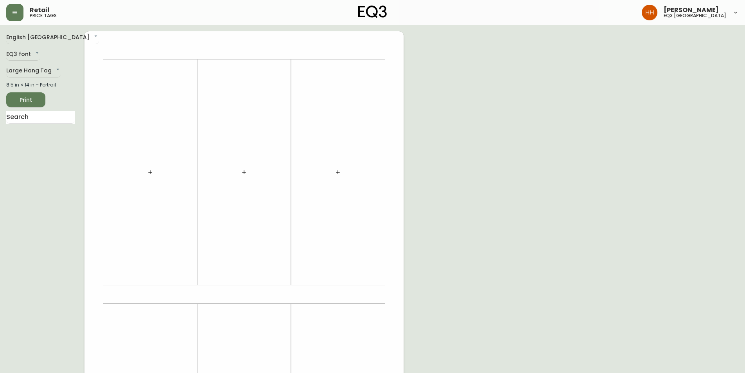
click at [149, 171] on icon "button" at bounding box center [150, 172] width 6 height 6
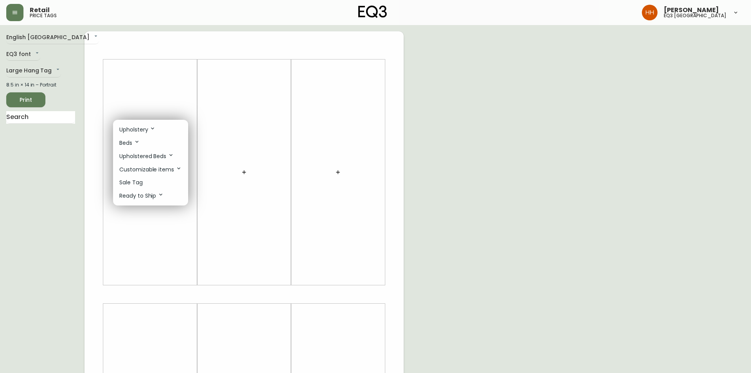
click at [134, 182] on p "Sale Tag" at bounding box center [130, 182] width 23 height 8
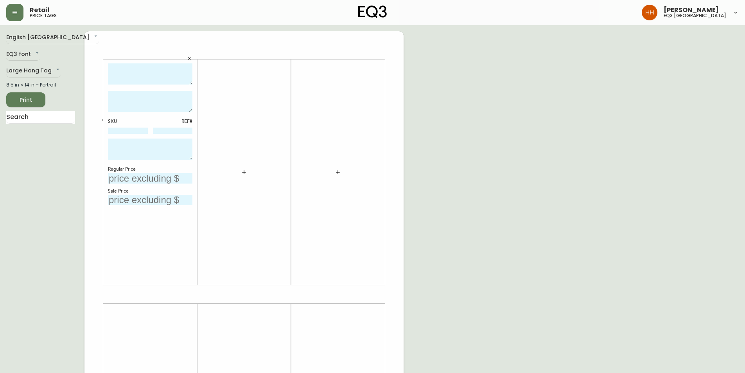
click at [136, 78] on textarea at bounding box center [150, 74] width 85 height 22
type textarea "P"
type textarea "X"
type textarea "CIELO"
drag, startPoint x: 435, startPoint y: 258, endPoint x: 614, endPoint y: 347, distance: 200.3
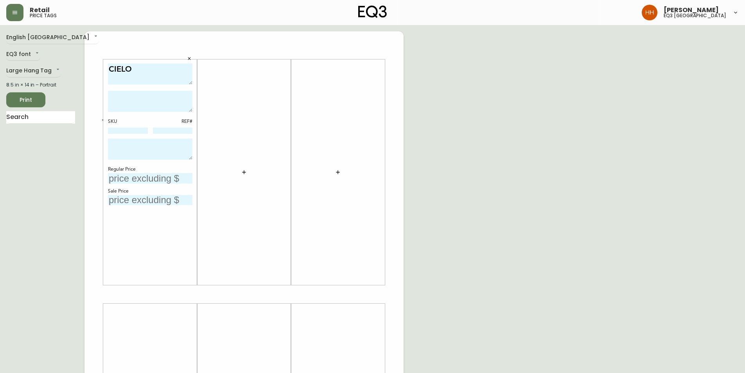
click at [436, 258] on div "English Canada en_CA EQ3 font EQ3 Large Hang Tag large 8.5 in × 14 in – Portrai…" at bounding box center [372, 294] width 733 height 526
click at [159, 81] on textarea "CIELO" at bounding box center [150, 74] width 85 height 22
click at [123, 128] on input at bounding box center [128, 131] width 40 height 6
paste input "3380-332-0"
type input "3380-332-0"
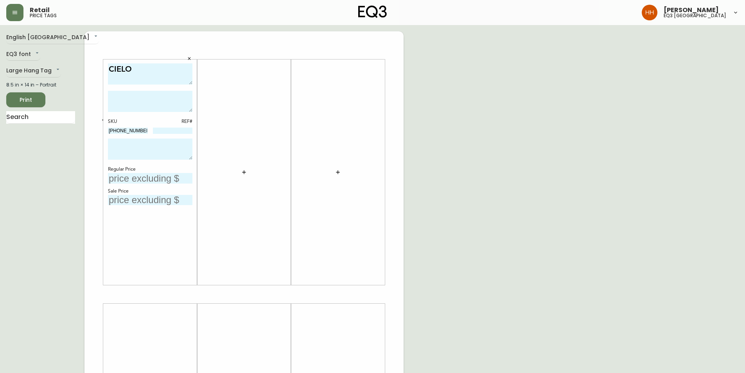
click at [149, 75] on textarea "CIELO" at bounding box center [150, 74] width 85 height 22
type textarea "CIELO HI-BRIGHT"
type textarea "AS SHOWN IN WHITE"
type input "22"
type textarea "FINAL SALE PRICE AS IS RELEASE DATE 08/13/2025"
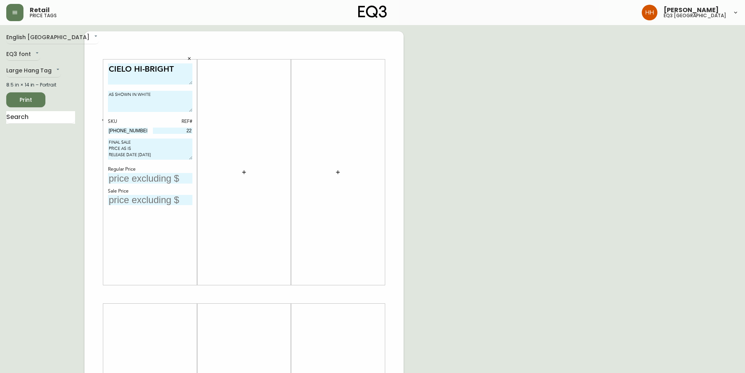
click at [162, 175] on input "text" at bounding box center [150, 178] width 85 height 11
type input "$530"
type input "$265"
click at [477, 90] on div "English Canada en_CA EQ3 font EQ3 Large Hang Tag large 8.5 in × 14 in – Portrai…" at bounding box center [372, 294] width 733 height 526
click at [255, 237] on div at bounding box center [244, 172] width 85 height 218
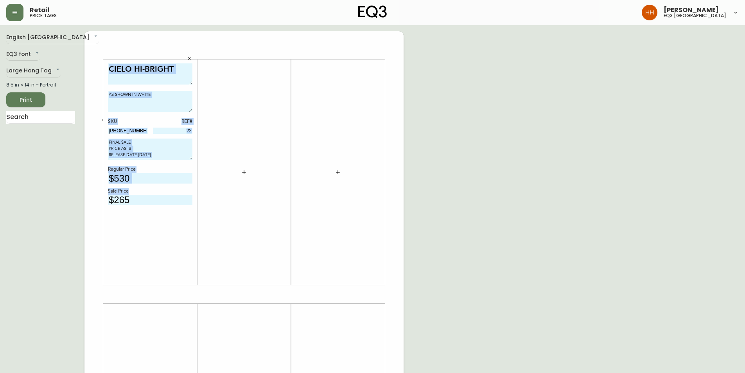
drag, startPoint x: 95, startPoint y: 44, endPoint x: 407, endPoint y: 342, distance: 430.6
click at [407, 342] on div "English Canada en_CA EQ3 font EQ3 Large Hang Tag large 8.5 in × 14 in – Portrai…" at bounding box center [372, 294] width 733 height 526
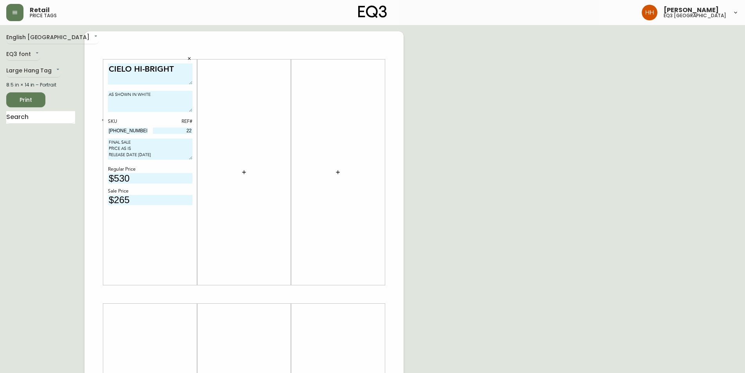
click at [406, 340] on div "English Canada en_CA EQ3 font EQ3 Large Hang Tag large 8.5 in × 14 in – Portrai…" at bounding box center [372, 294] width 733 height 526
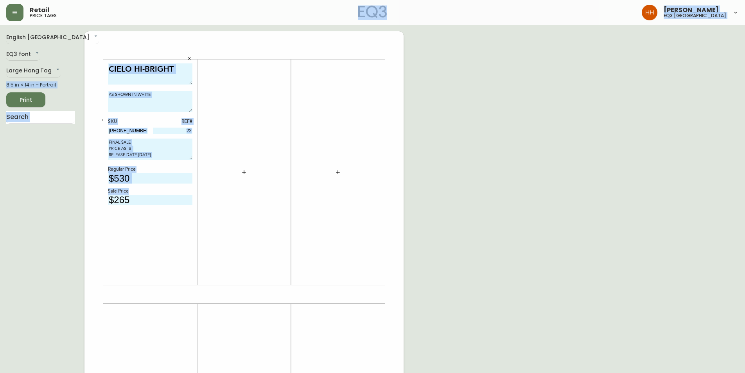
drag, startPoint x: 404, startPoint y: 339, endPoint x: 104, endPoint y: 59, distance: 410.8
click at [80, 16] on div "Retail price tags Hayley Henderson eq3 calgary English Canada en_CA EQ3 font EQ…" at bounding box center [372, 278] width 745 height 557
click at [101, 36] on div "CIELO HI-BRIGHT AS SHOWN IN WHITE SKU REF# 3380-332-0 22 FINAL SALE PRICE AS IS…" at bounding box center [244, 294] width 319 height 526
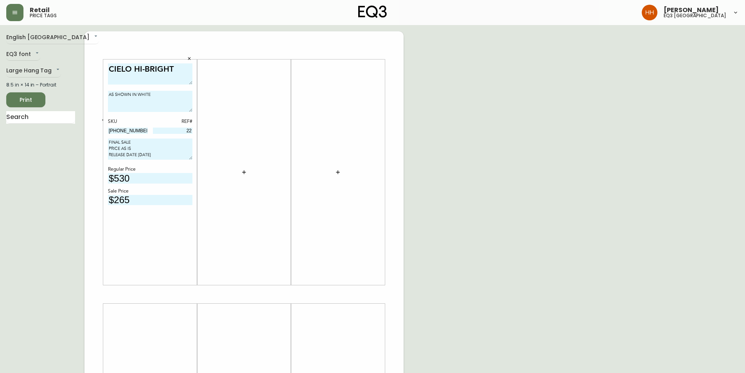
click at [285, 201] on div at bounding box center [244, 172] width 85 height 218
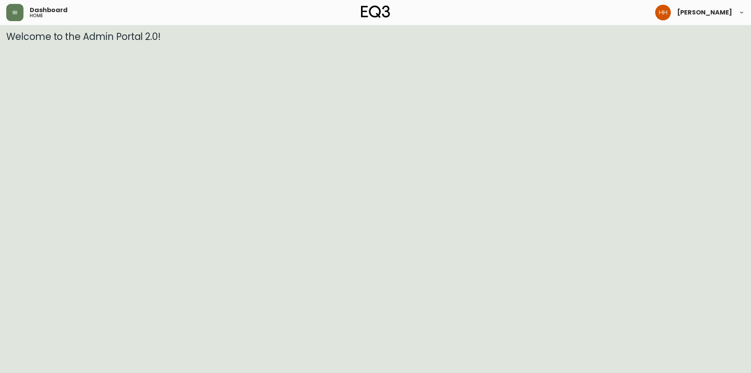
click at [16, 19] on button "button" at bounding box center [14, 12] width 17 height 17
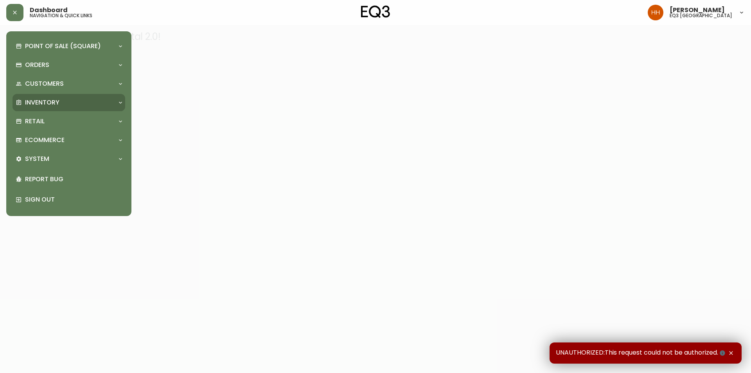
click at [45, 102] on p "Inventory" at bounding box center [42, 102] width 34 height 9
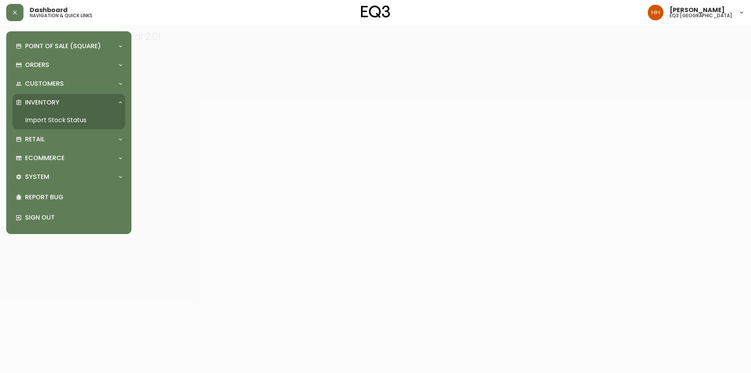
click at [45, 119] on link "Import Stock Status" at bounding box center [69, 120] width 113 height 18
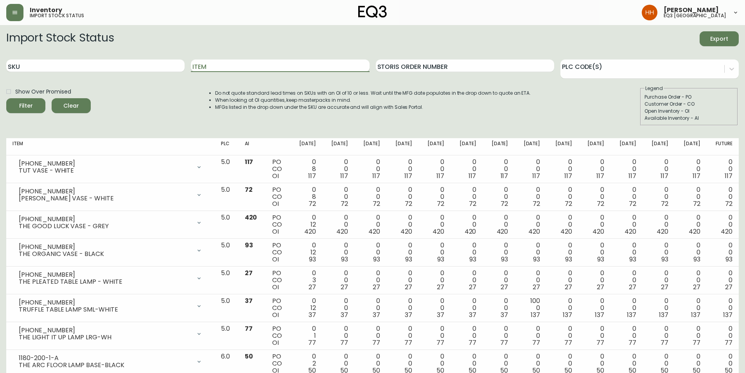
click at [210, 70] on input "Item" at bounding box center [280, 65] width 178 height 13
type input "BOOM"
click at [6, 98] on button "Filter" at bounding box center [25, 105] width 39 height 15
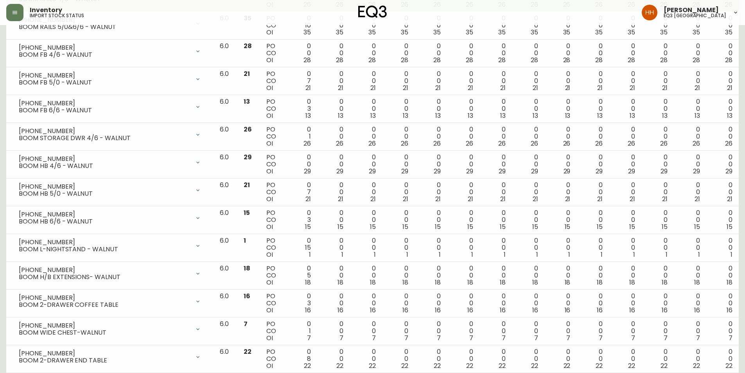
scroll to position [216, 0]
